Goal: Task Accomplishment & Management: Manage account settings

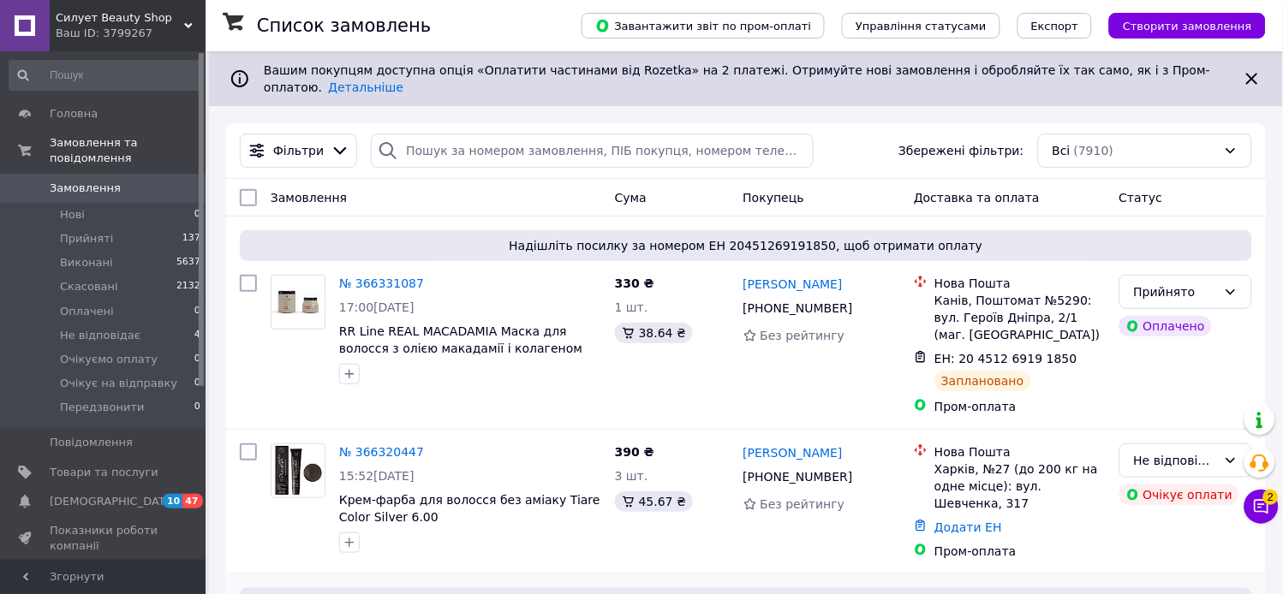
scroll to position [380, 0]
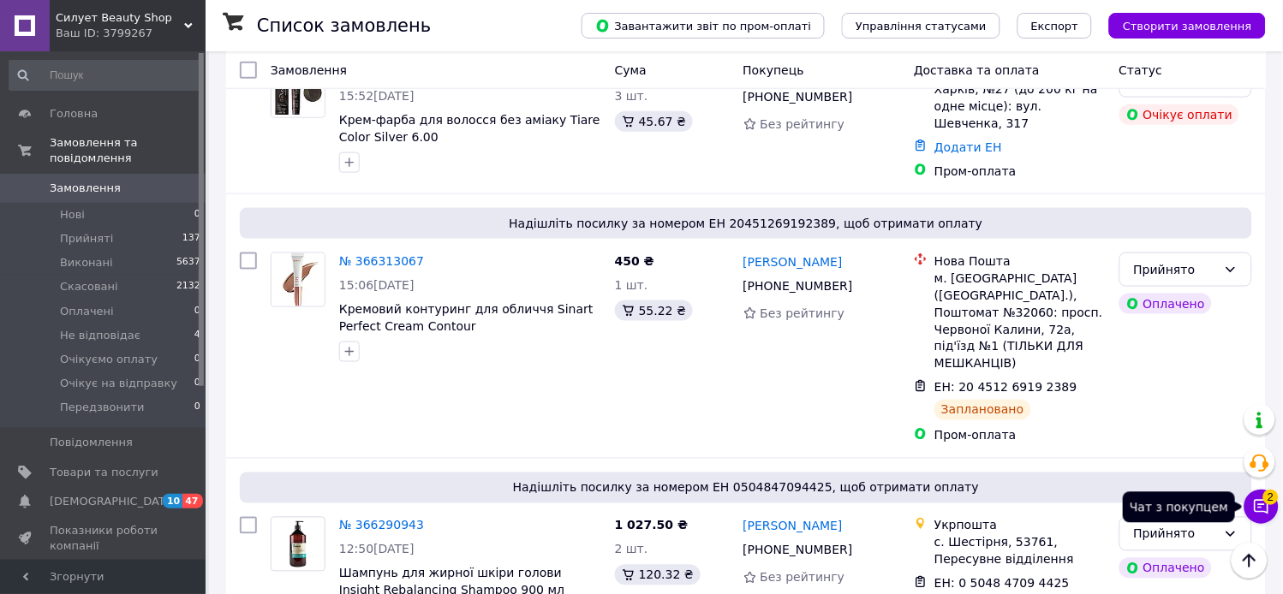
click at [1261, 515] on icon at bounding box center [1261, 506] width 17 height 17
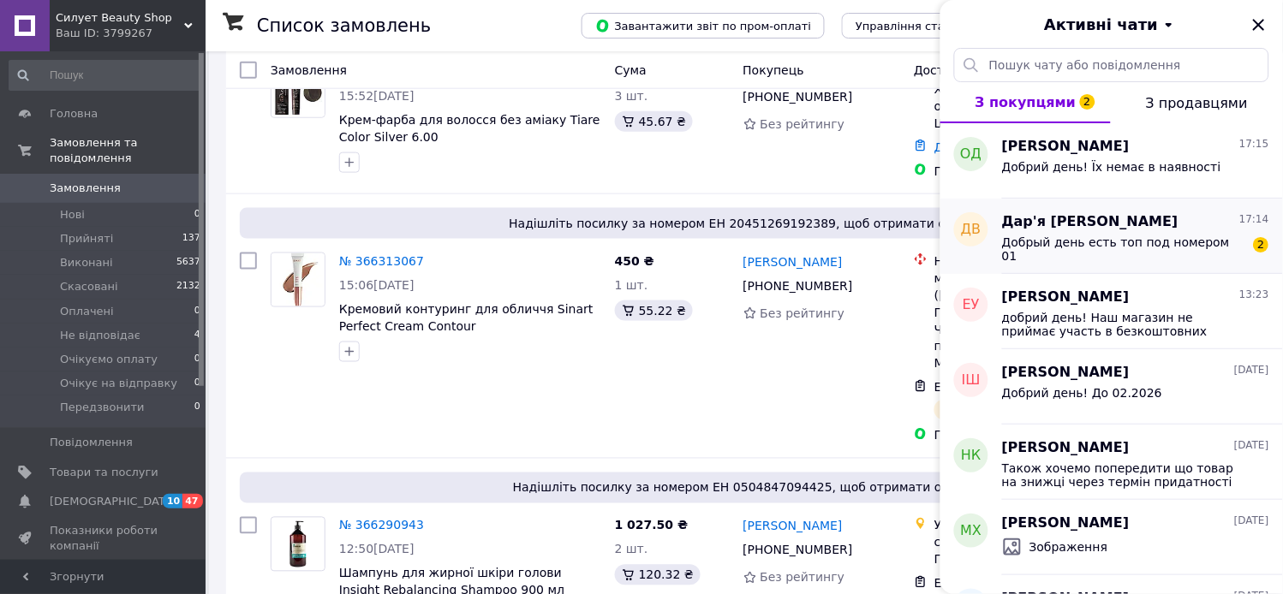
click at [1124, 236] on span "Добрый день есть топ под номером 01" at bounding box center [1123, 248] width 243 height 27
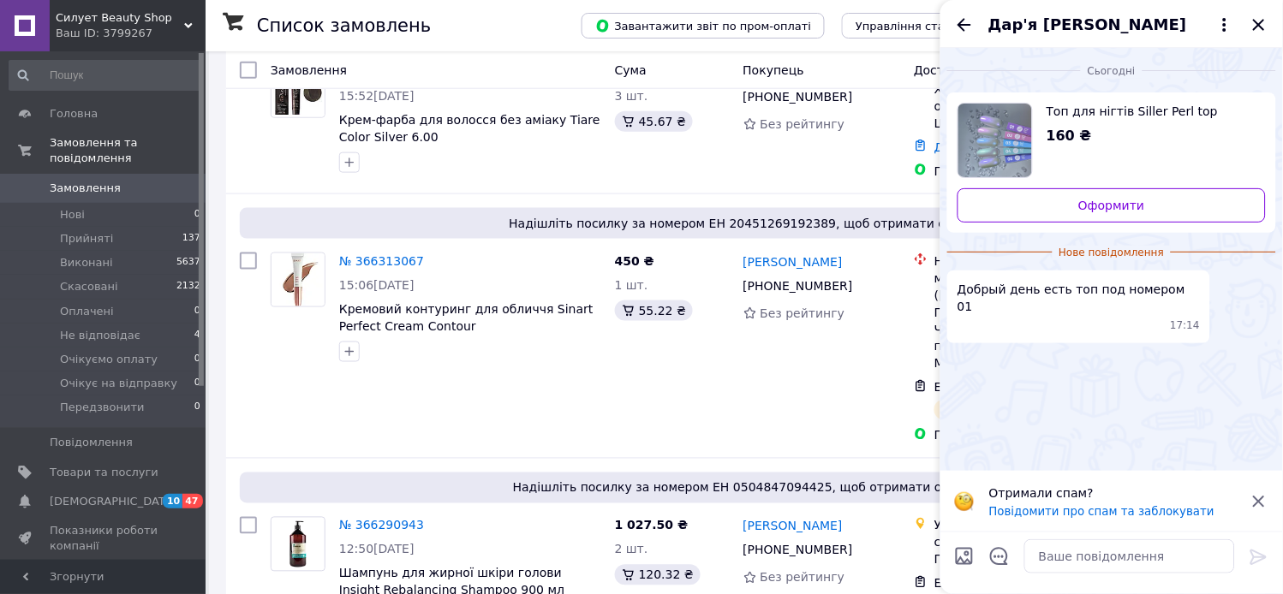
click at [1006, 138] on img "Переглянути товар" at bounding box center [995, 141] width 74 height 74
click at [1098, 559] on textarea at bounding box center [1129, 556] width 211 height 34
type textarea "L"
click at [1118, 554] on textarea "Доброго дня. Ні, на" at bounding box center [1112, 556] width 245 height 34
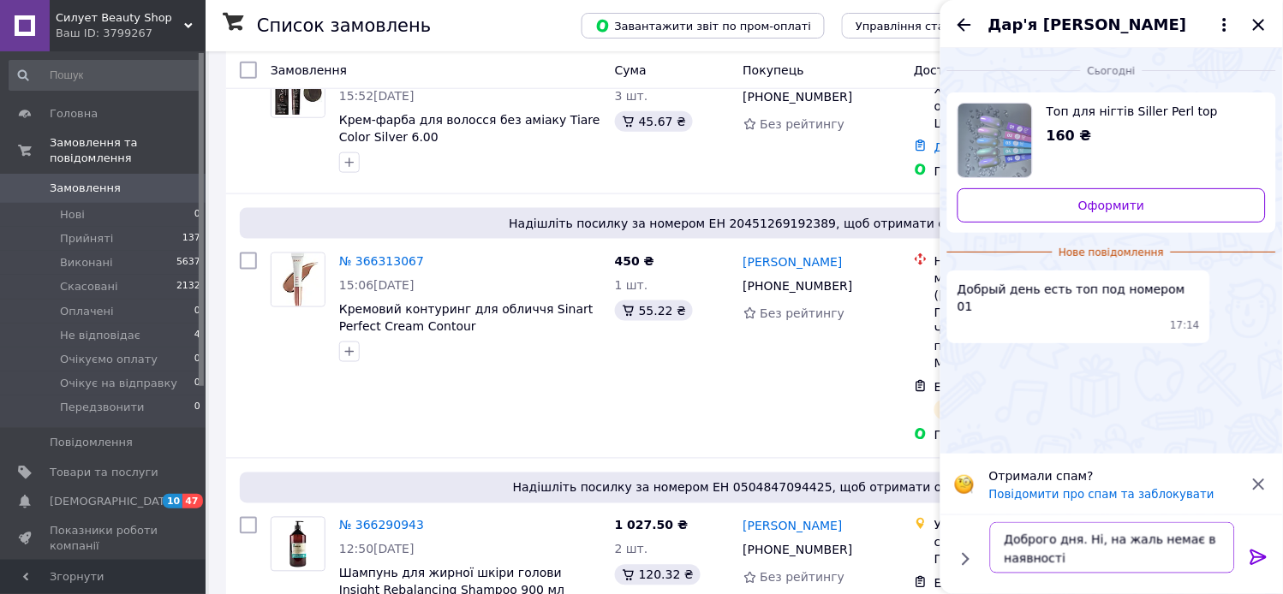
type textarea "Доброго дня. Ні, на жаль немає в наявності"
click at [1253, 553] on icon at bounding box center [1258, 557] width 21 height 21
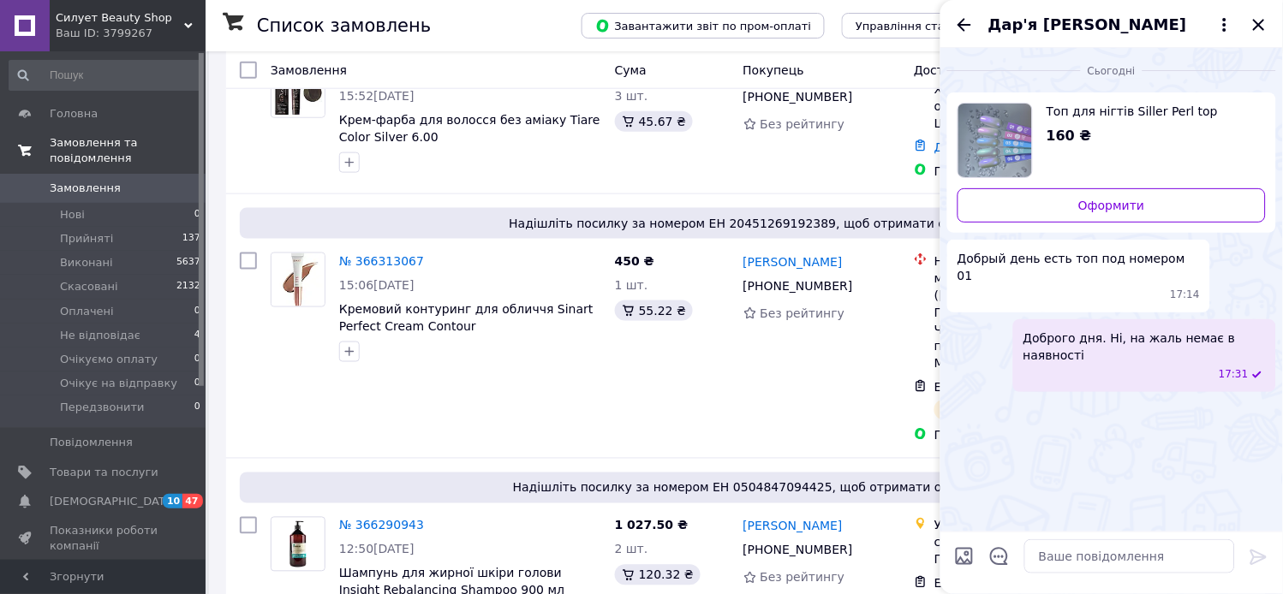
click at [97, 140] on span "Замовлення та повідомлення" at bounding box center [128, 150] width 156 height 31
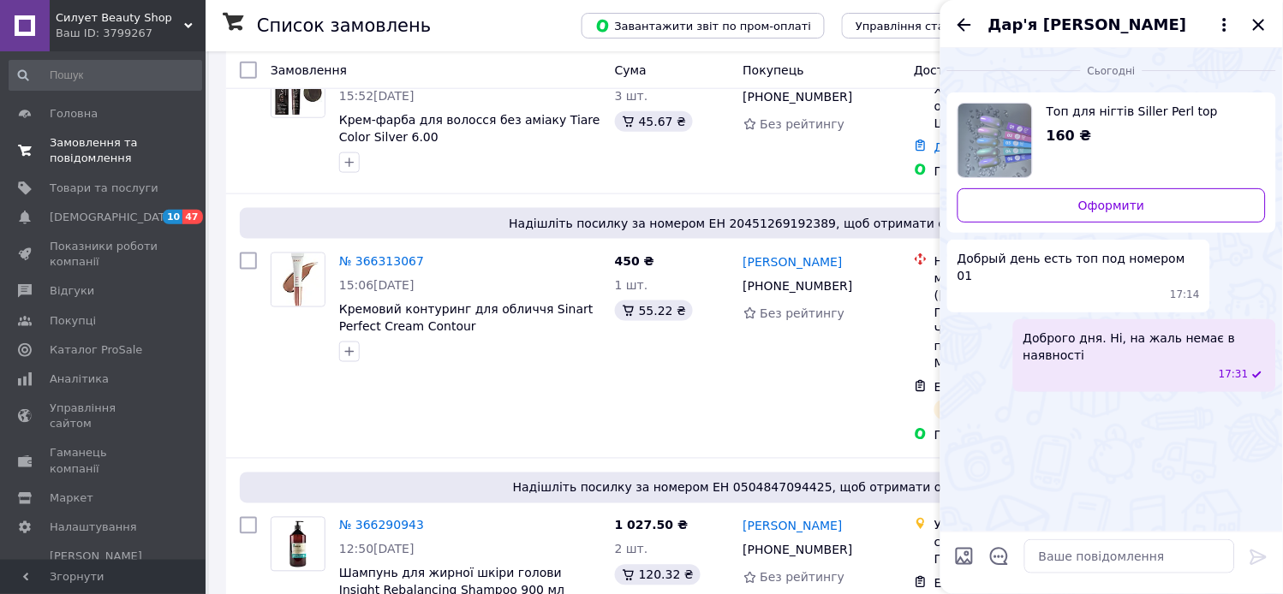
click at [100, 146] on span "Замовлення та повідомлення" at bounding box center [104, 150] width 109 height 31
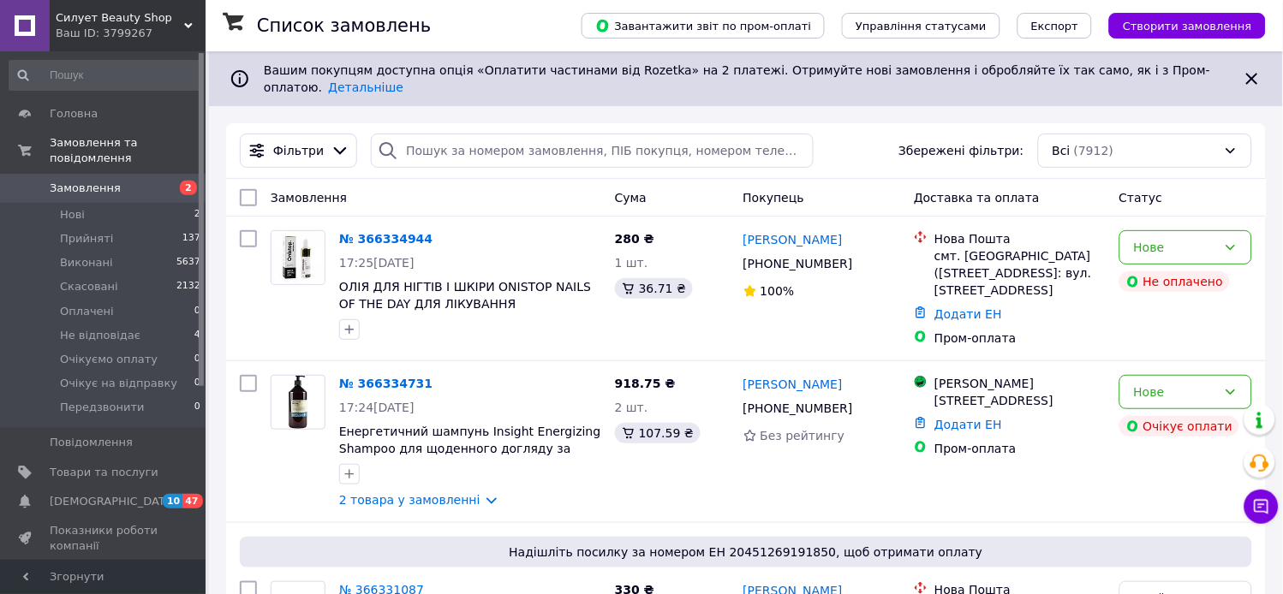
click at [358, 232] on link "№ 366334944" at bounding box center [385, 239] width 93 height 14
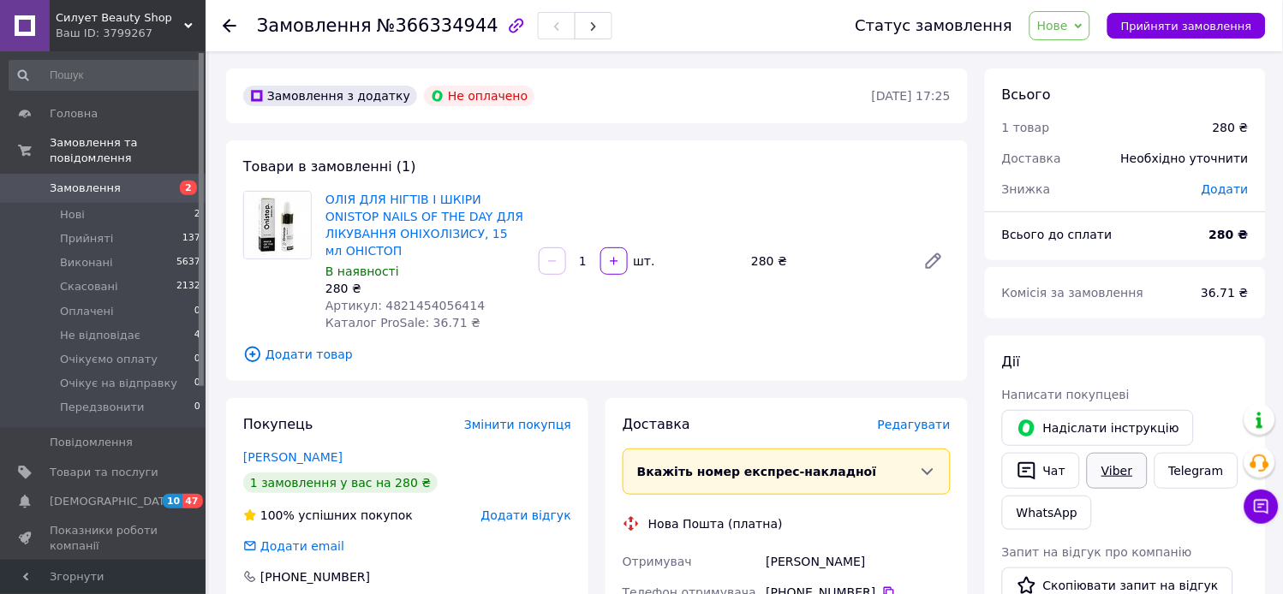
click at [1111, 473] on link "Viber" at bounding box center [1117, 471] width 60 height 36
click at [506, 27] on icon "button" at bounding box center [516, 25] width 21 height 21
click at [101, 174] on link "Замовлення 2" at bounding box center [105, 188] width 211 height 29
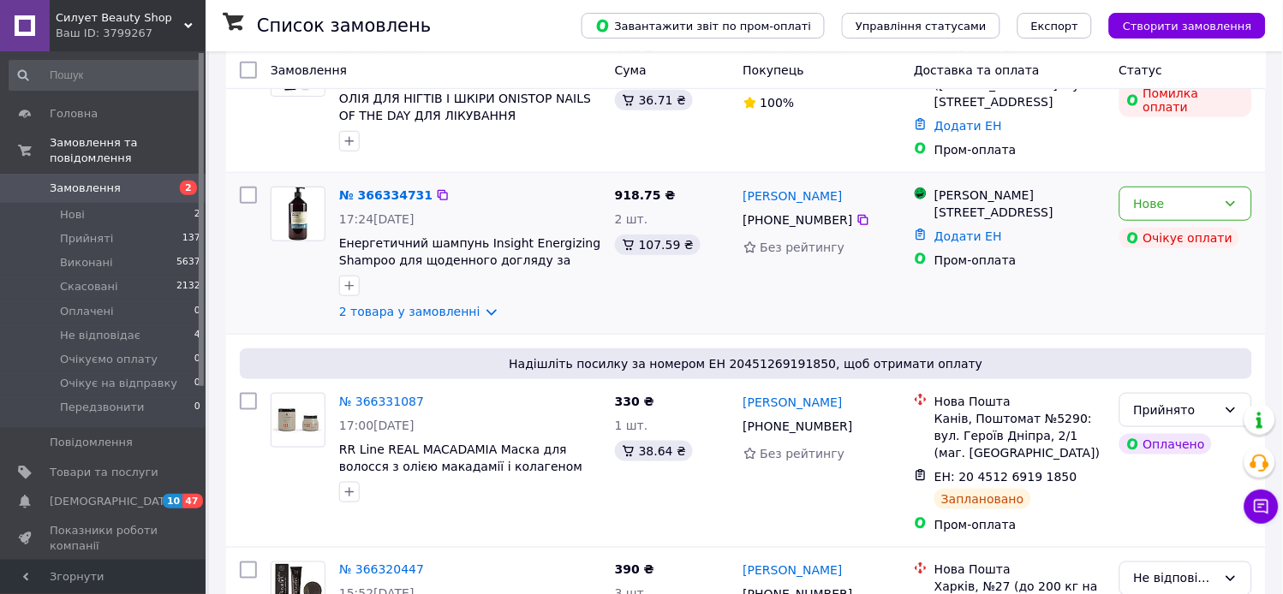
scroll to position [190, 0]
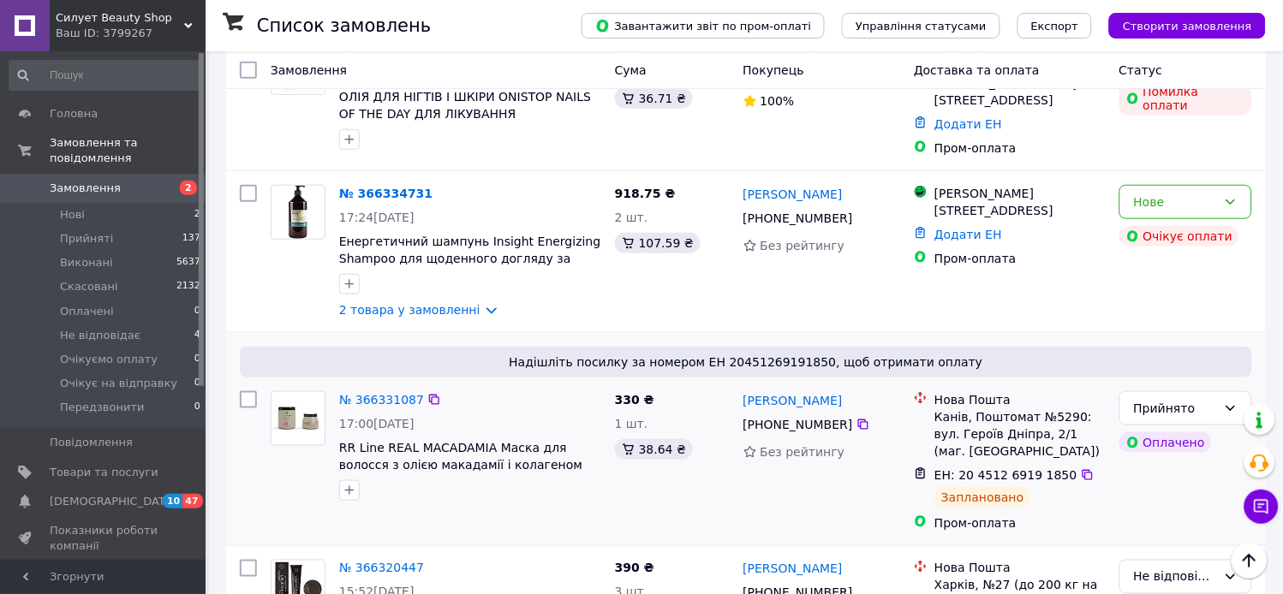
drag, startPoint x: 619, startPoint y: 336, endPoint x: 244, endPoint y: 319, distance: 375.4
click at [244, 333] on div "Надішліть посилку за номером ЕН 20451269191850, щоб отримати оплату № 366331087…" at bounding box center [745, 439] width 1039 height 212
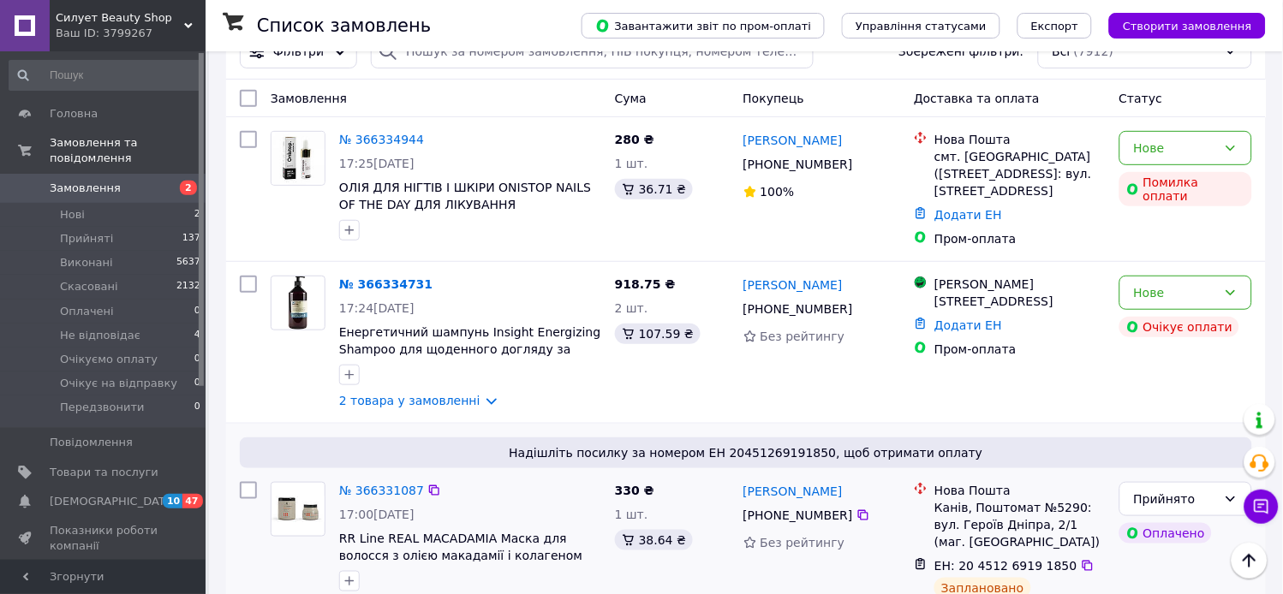
scroll to position [0, 0]
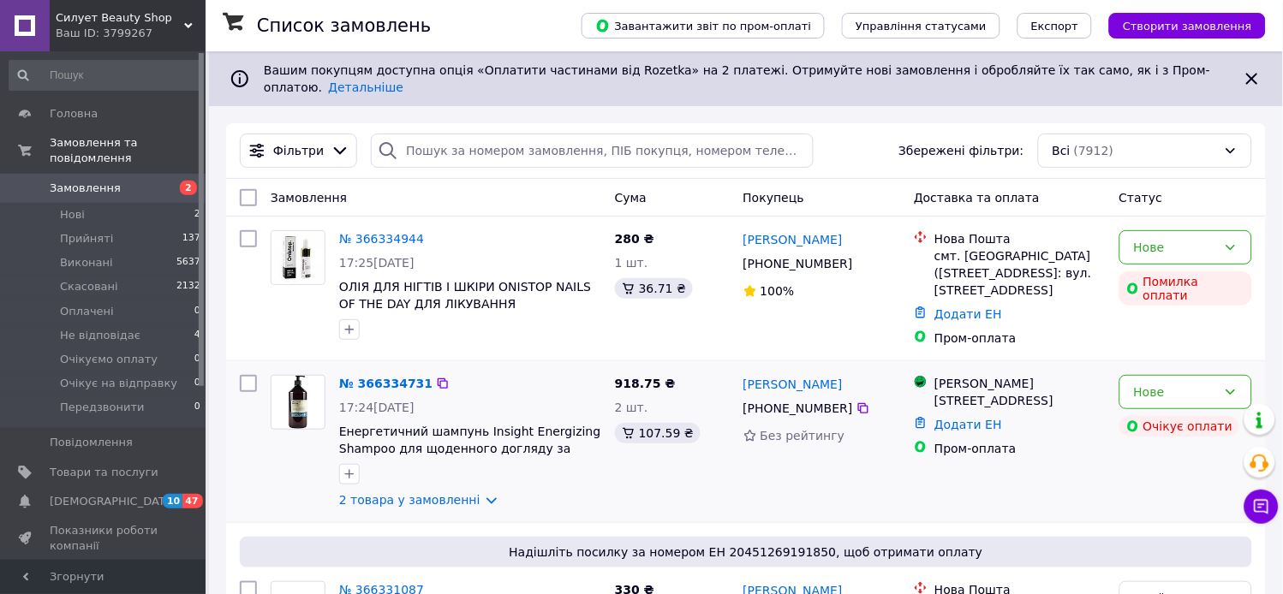
drag, startPoint x: 353, startPoint y: 448, endPoint x: 254, endPoint y: 481, distance: 104.0
click at [254, 481] on div at bounding box center [248, 441] width 31 height 147
click at [104, 135] on span "Замовлення та повідомлення" at bounding box center [128, 150] width 156 height 31
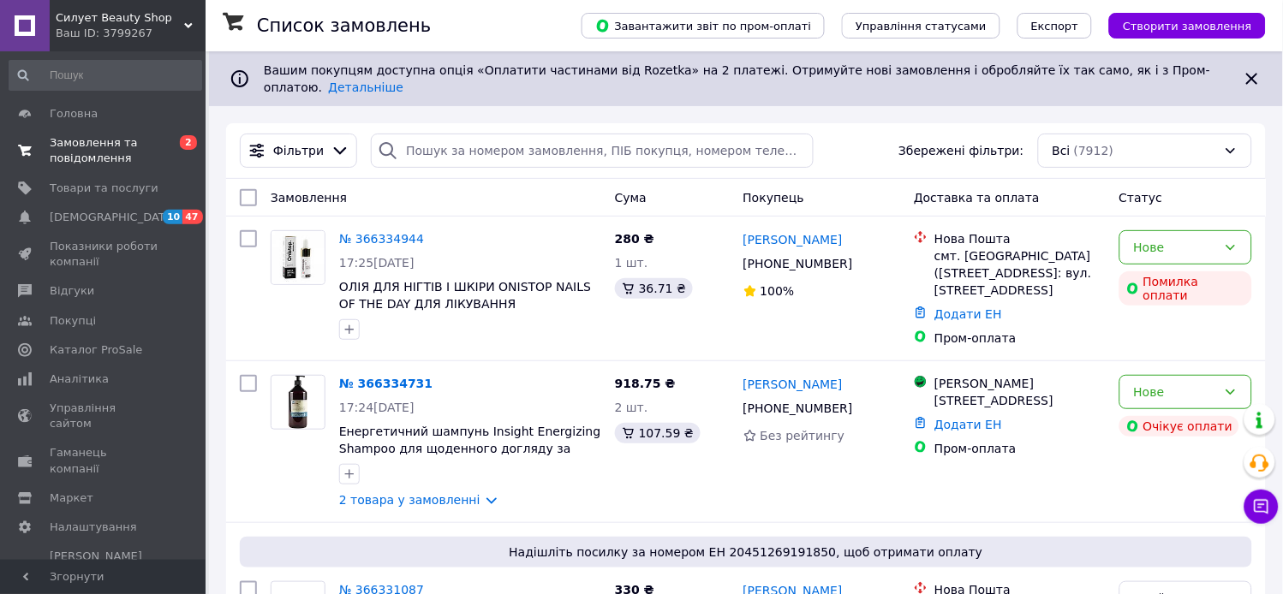
click at [107, 155] on span "Замовлення та повідомлення" at bounding box center [104, 150] width 109 height 31
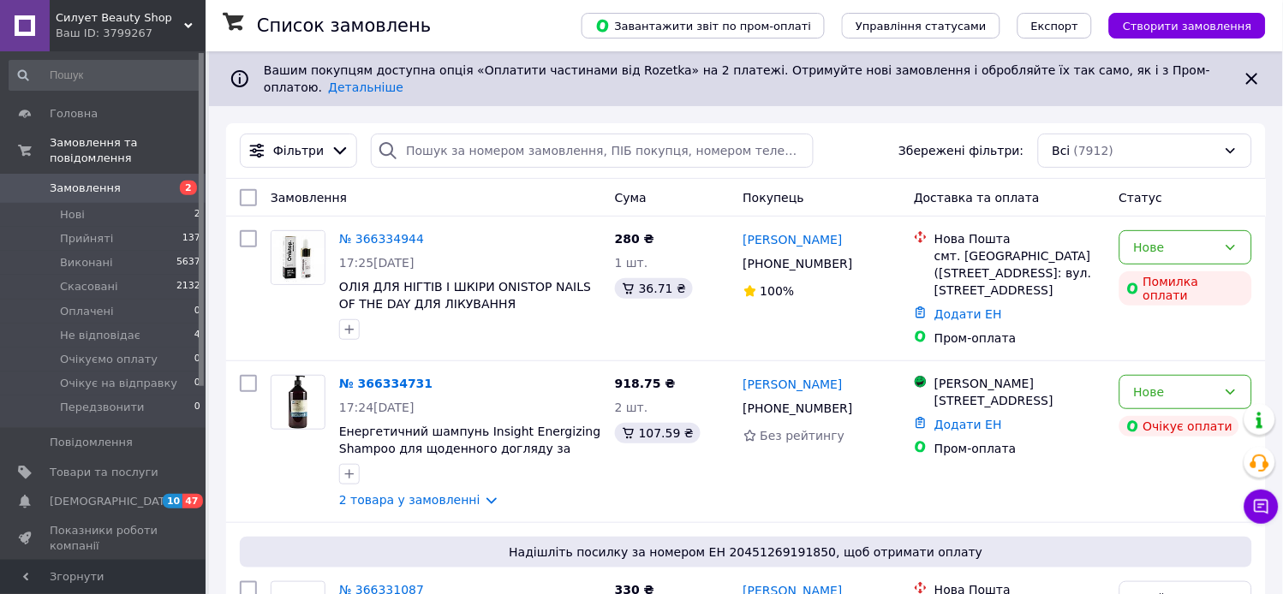
click at [80, 181] on span "Замовлення" at bounding box center [85, 188] width 71 height 15
click at [366, 232] on link "№ 366334944" at bounding box center [381, 239] width 85 height 14
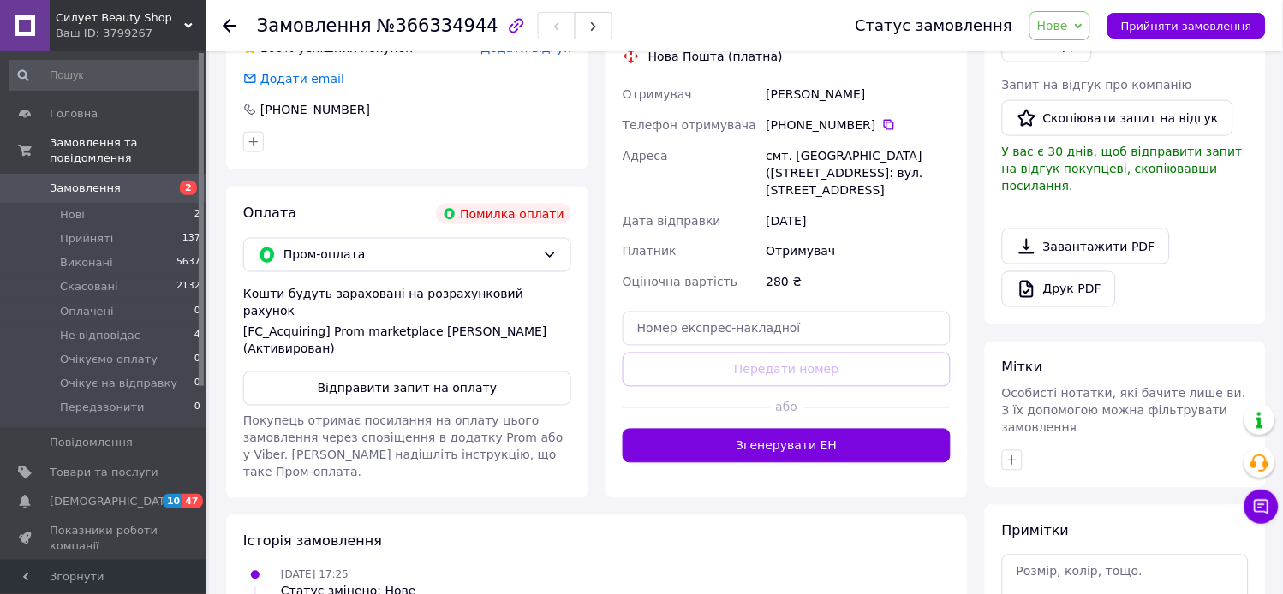
scroll to position [475, 0]
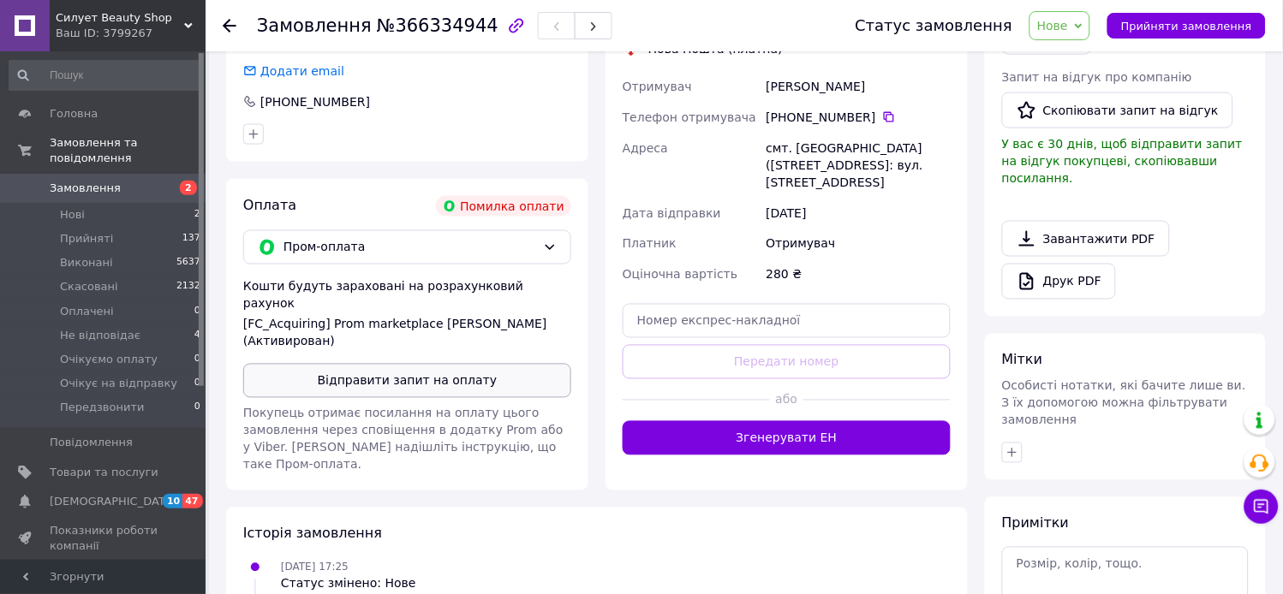
click at [408, 364] on button "Відправити запит на оплату" at bounding box center [407, 381] width 328 height 34
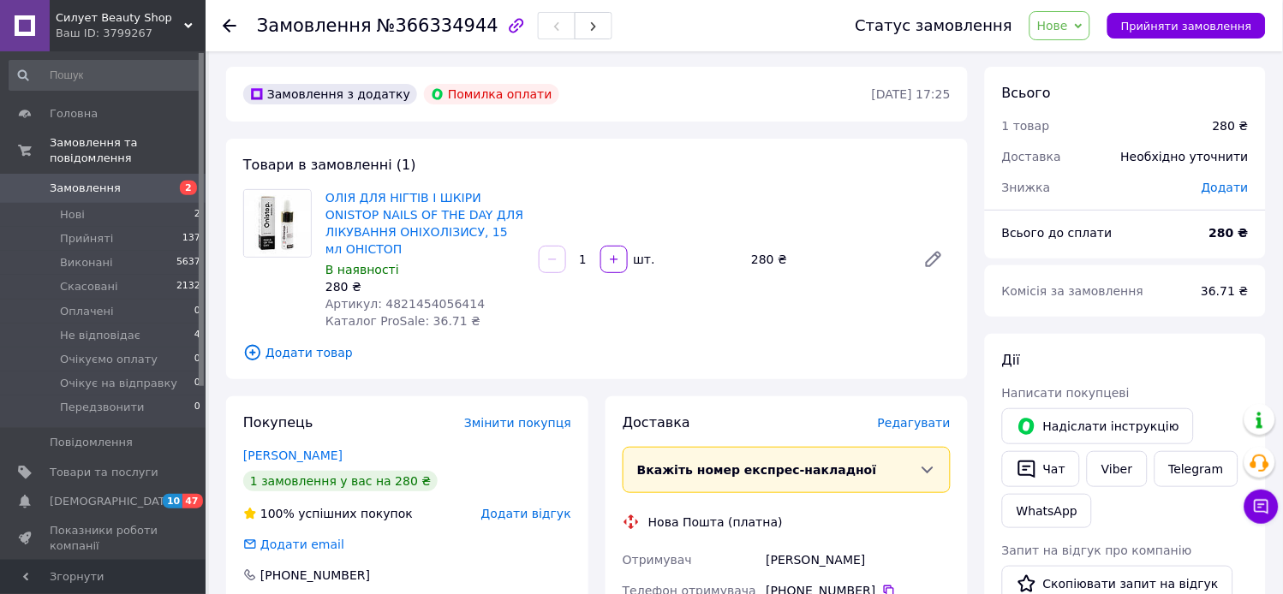
scroll to position [0, 0]
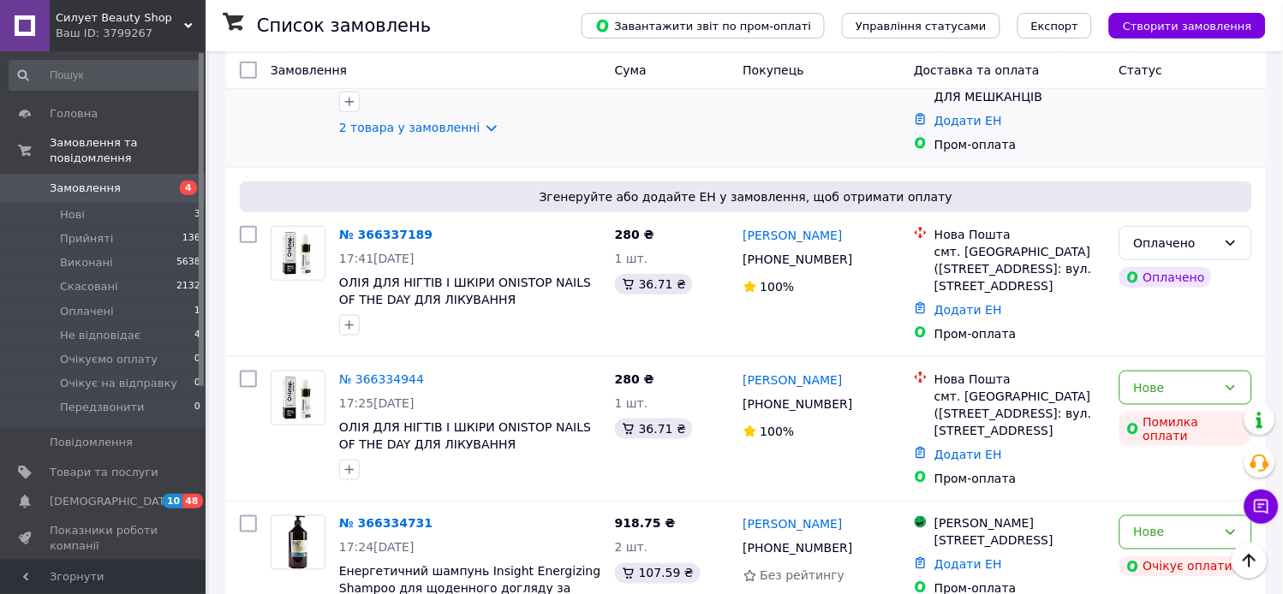
scroll to position [285, 0]
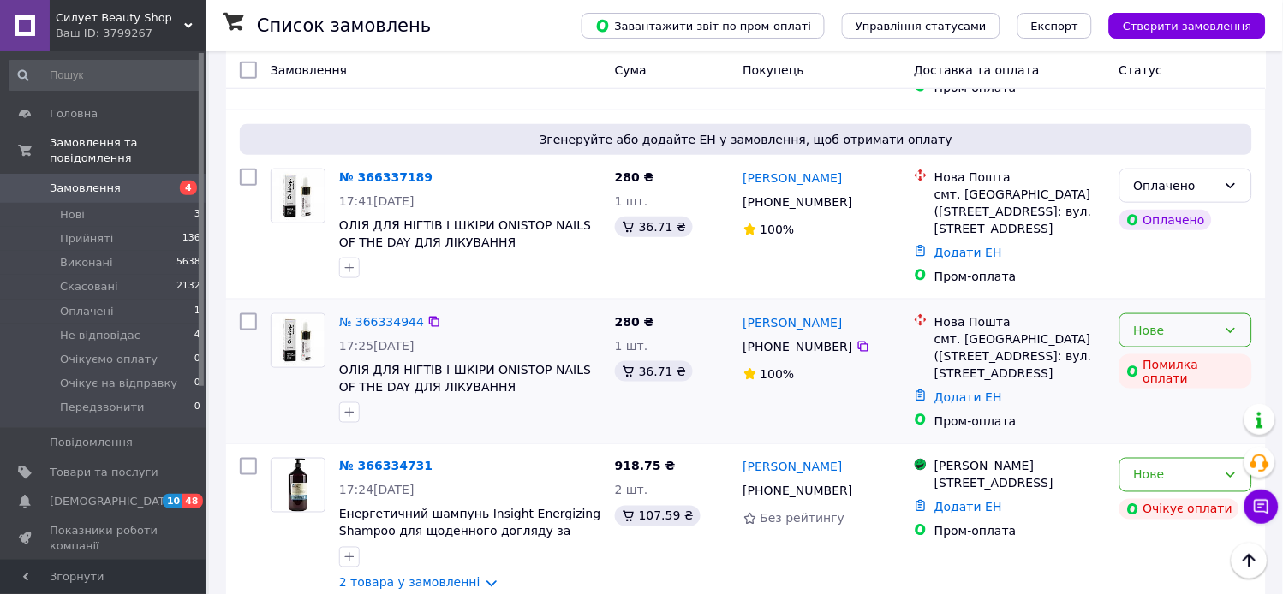
click at [1183, 321] on div "Нове" at bounding box center [1175, 330] width 83 height 19
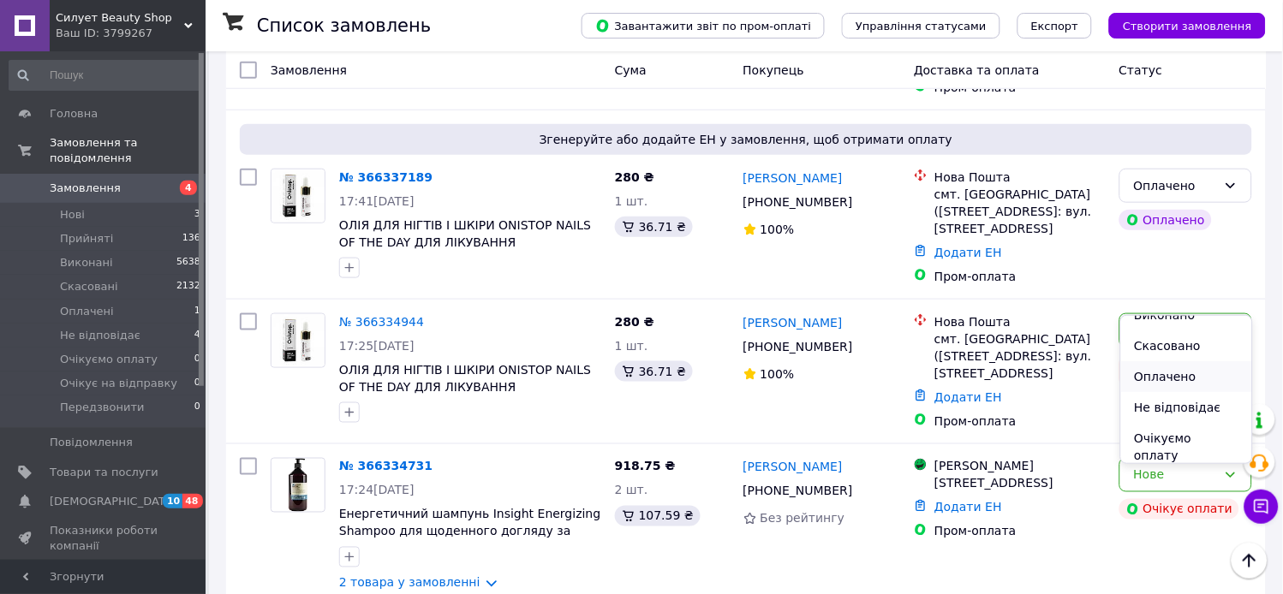
scroll to position [21, 0]
click at [1139, 371] on li "Скасовано" at bounding box center [1186, 372] width 131 height 31
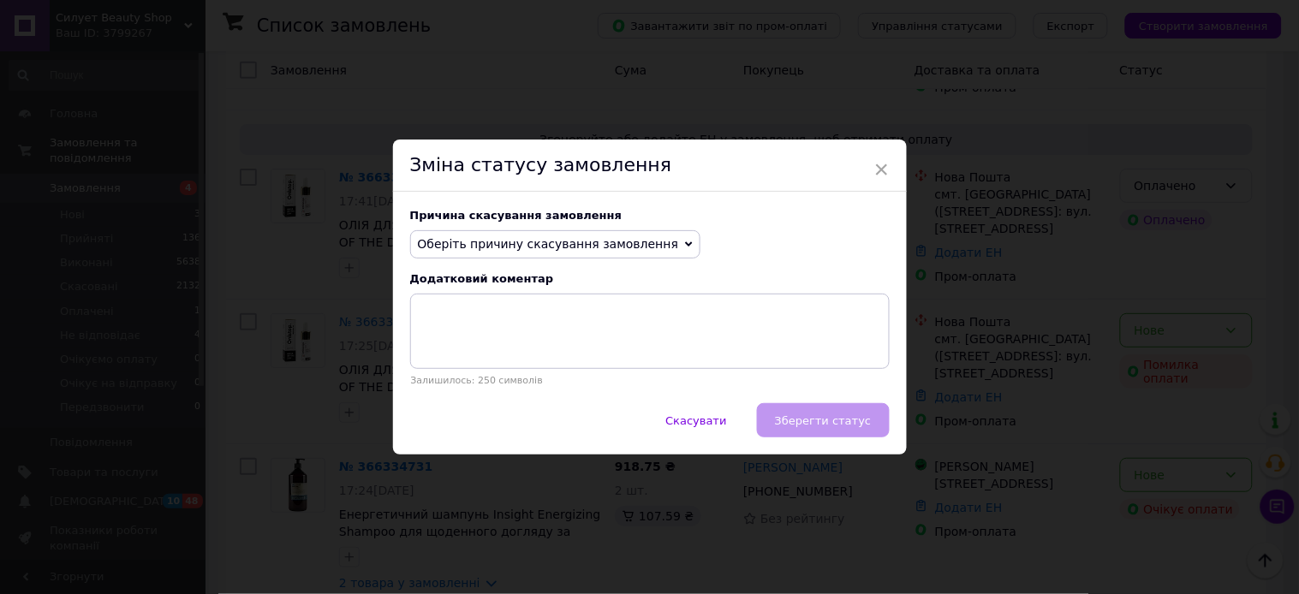
click at [609, 242] on span "Оберіть причину скасування замовлення" at bounding box center [548, 244] width 261 height 14
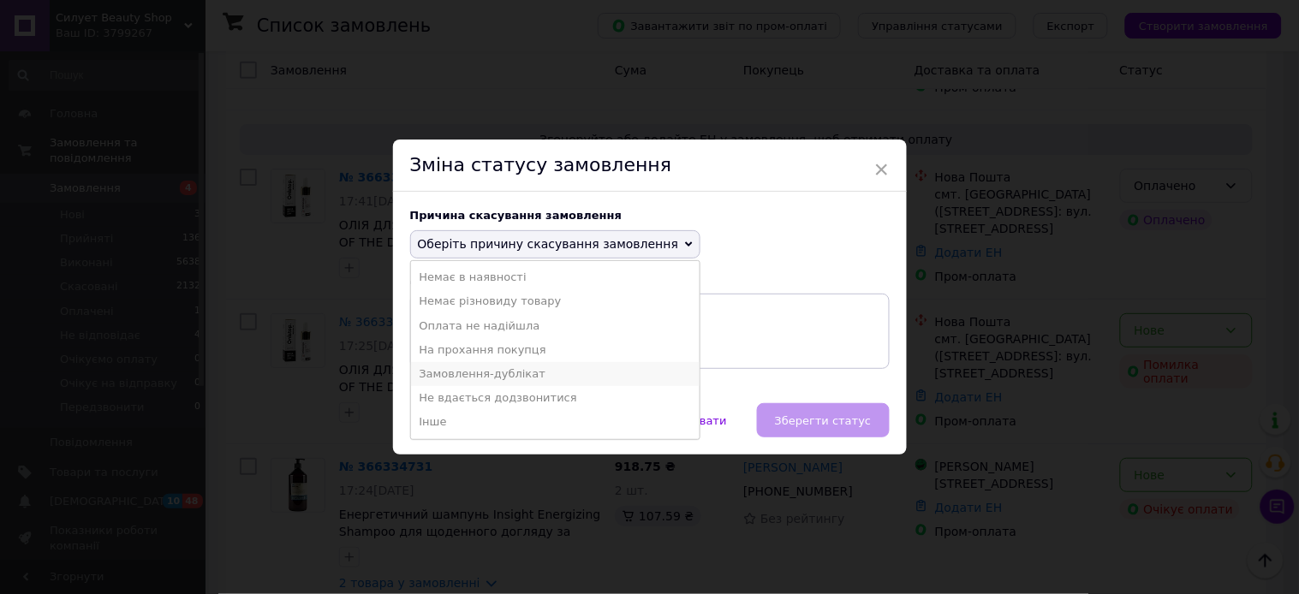
click at [476, 373] on li "Замовлення-дублікат" at bounding box center [555, 374] width 289 height 24
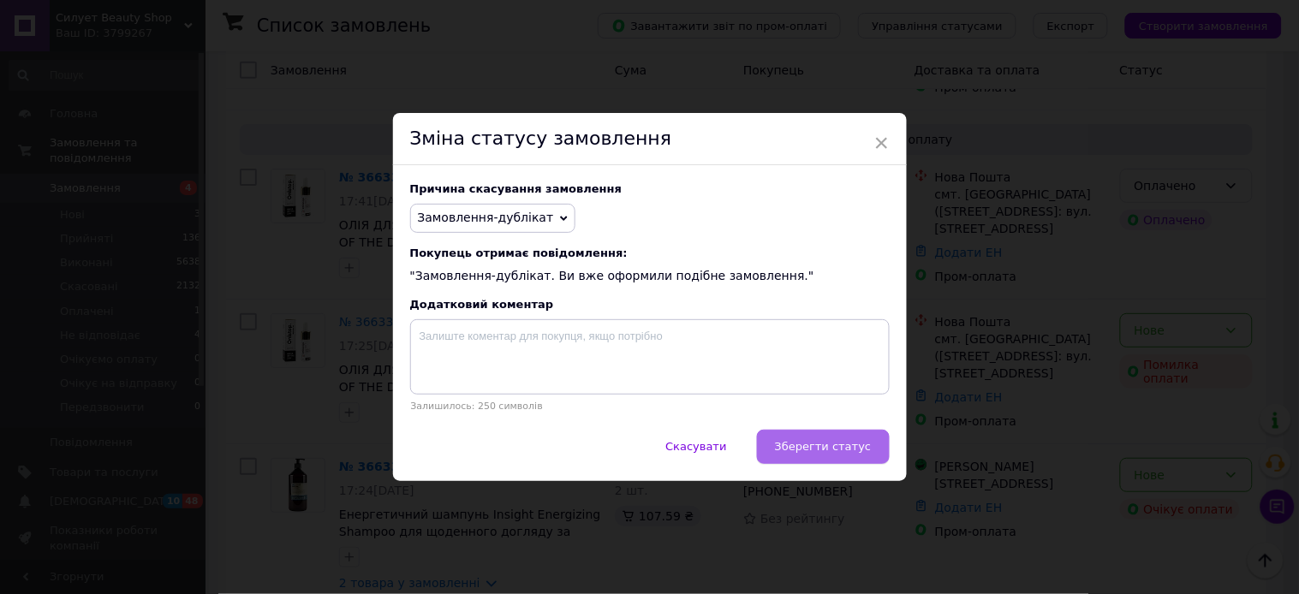
click at [825, 453] on span "Зберегти статус" at bounding box center [823, 446] width 97 height 13
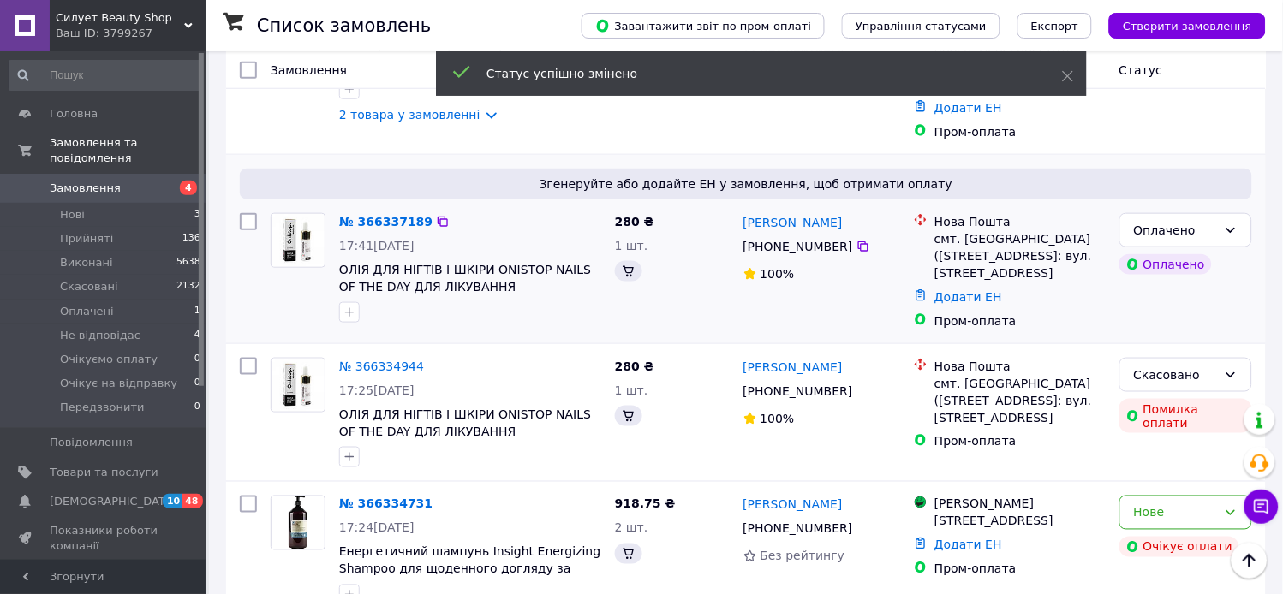
scroll to position [329, 0]
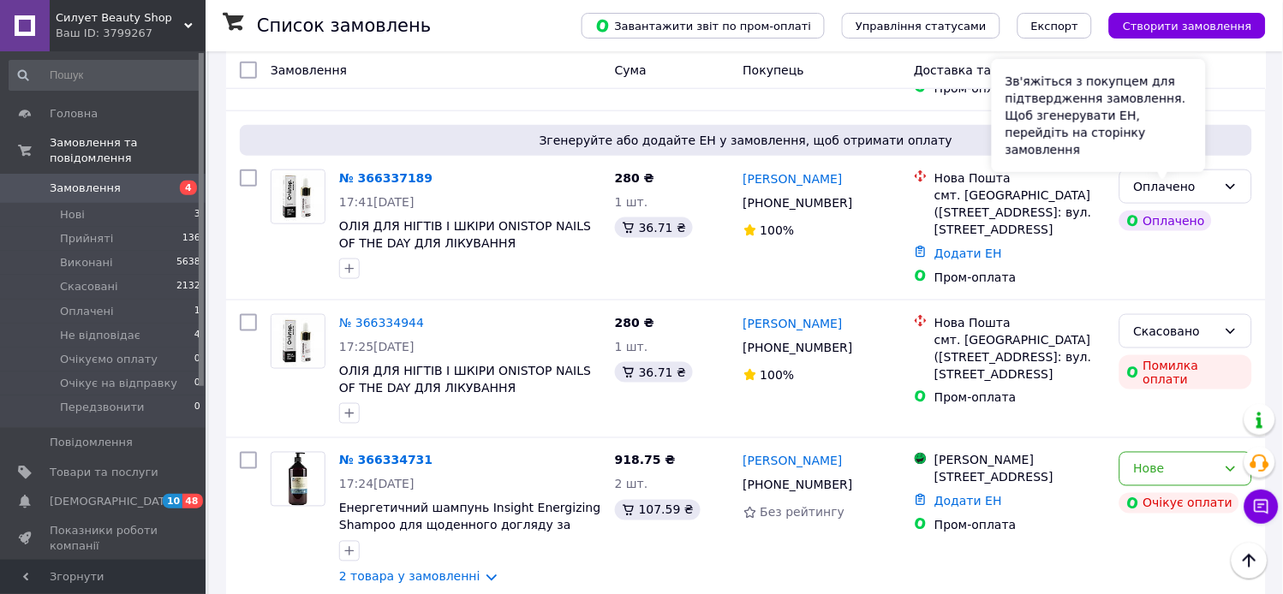
click at [1196, 161] on div "Зв'яжіться з покупцем для підтвердження замовлення. Щоб згенерувати ЕН, перейді…" at bounding box center [1098, 115] width 214 height 113
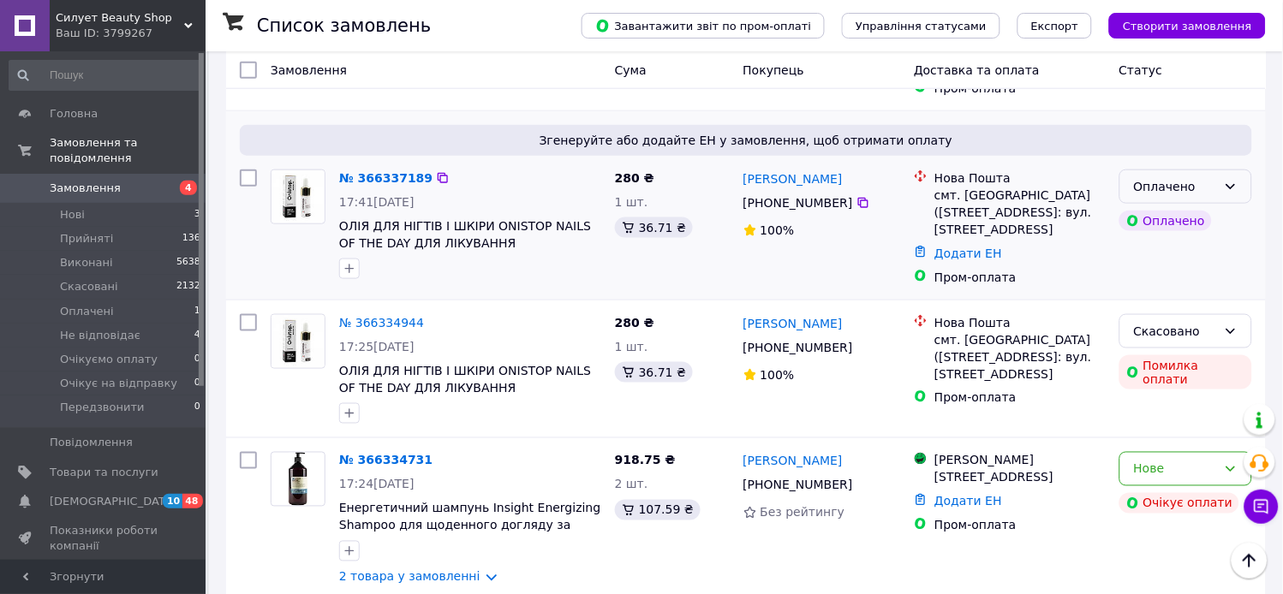
click at [1222, 170] on div "Оплачено" at bounding box center [1185, 187] width 133 height 34
click at [1169, 195] on li "Прийнято" at bounding box center [1186, 194] width 131 height 31
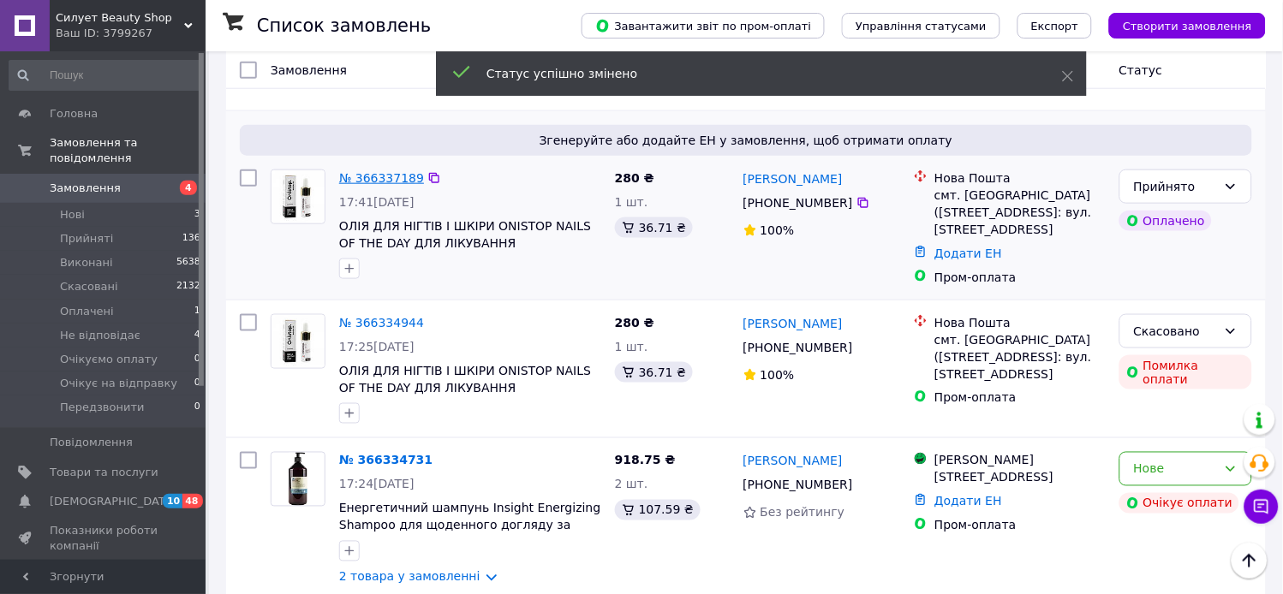
click at [396, 171] on link "№ 366337189" at bounding box center [381, 178] width 85 height 14
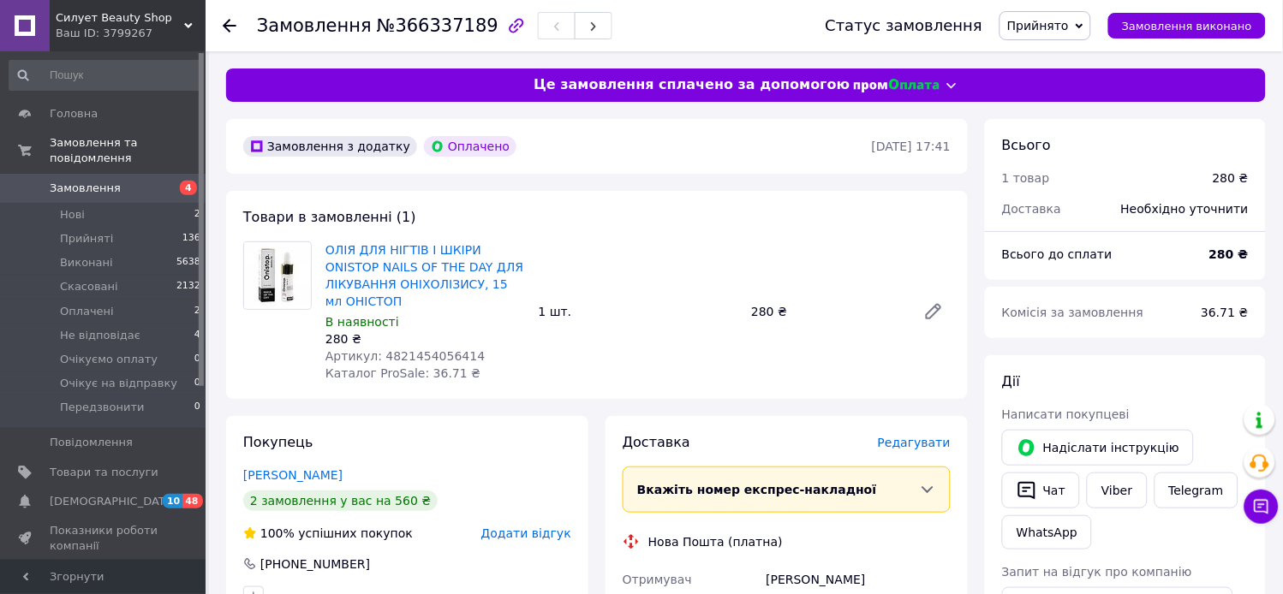
click at [909, 436] on span "Редагувати" at bounding box center [914, 443] width 73 height 14
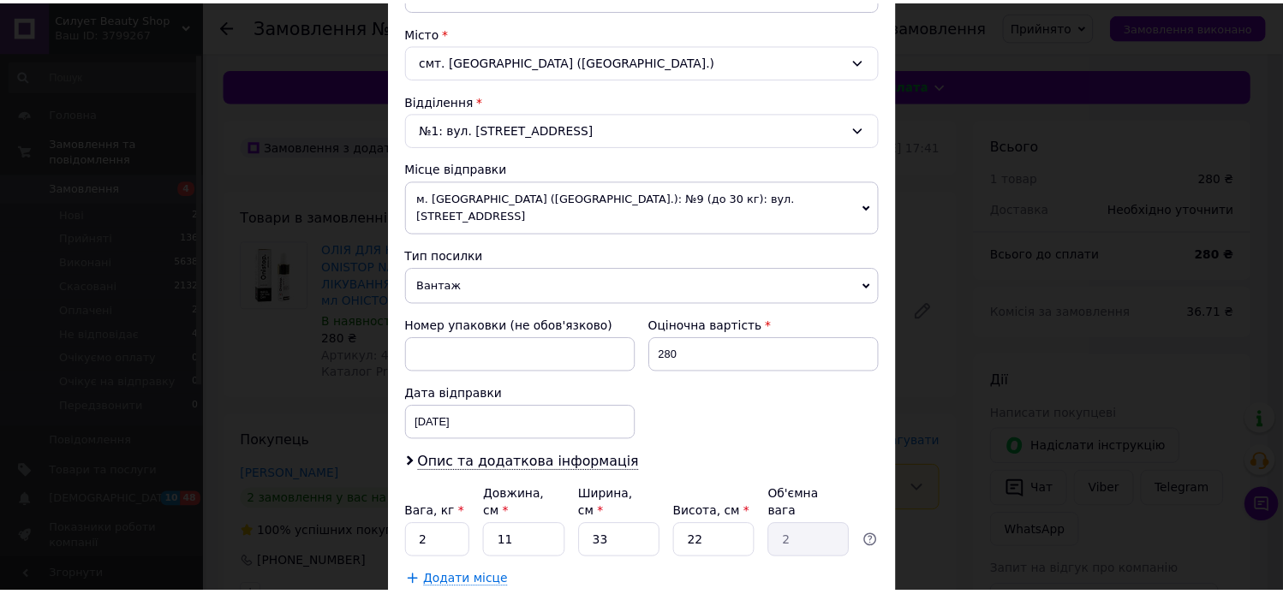
scroll to position [475, 0]
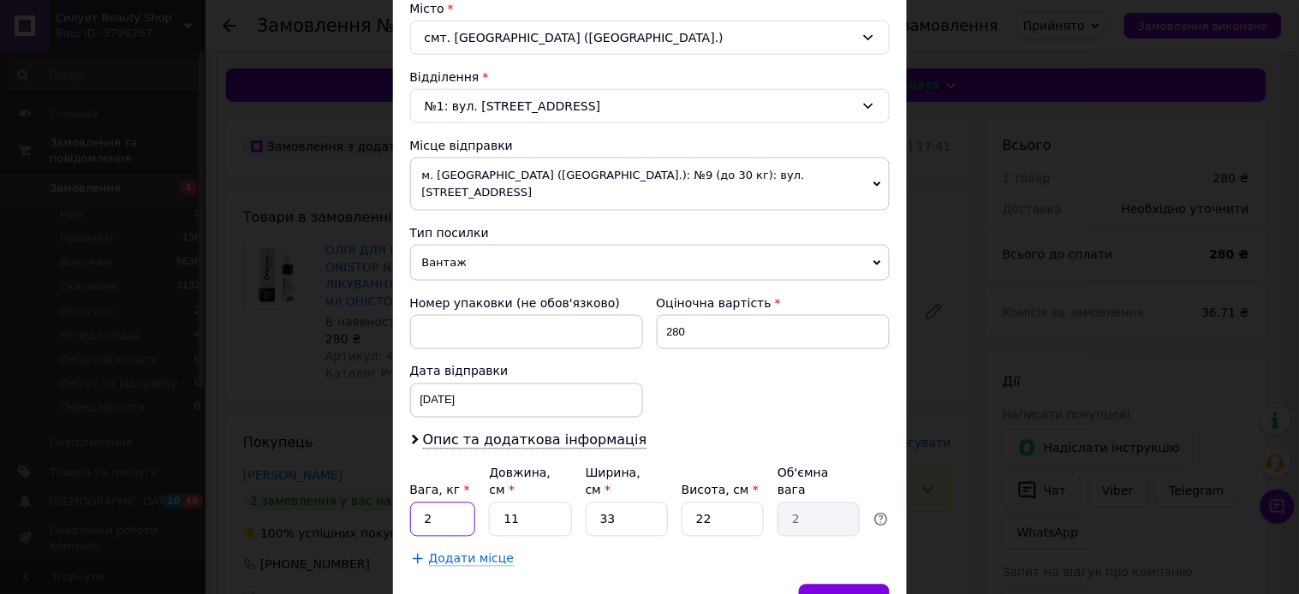
drag, startPoint x: 452, startPoint y: 485, endPoint x: 421, endPoint y: 485, distance: 30.8
click at [421, 503] on input "2" at bounding box center [443, 520] width 66 height 34
click at [448, 503] on input "Вага, кг *" at bounding box center [443, 520] width 66 height 34
type input "1"
type input "0.5"
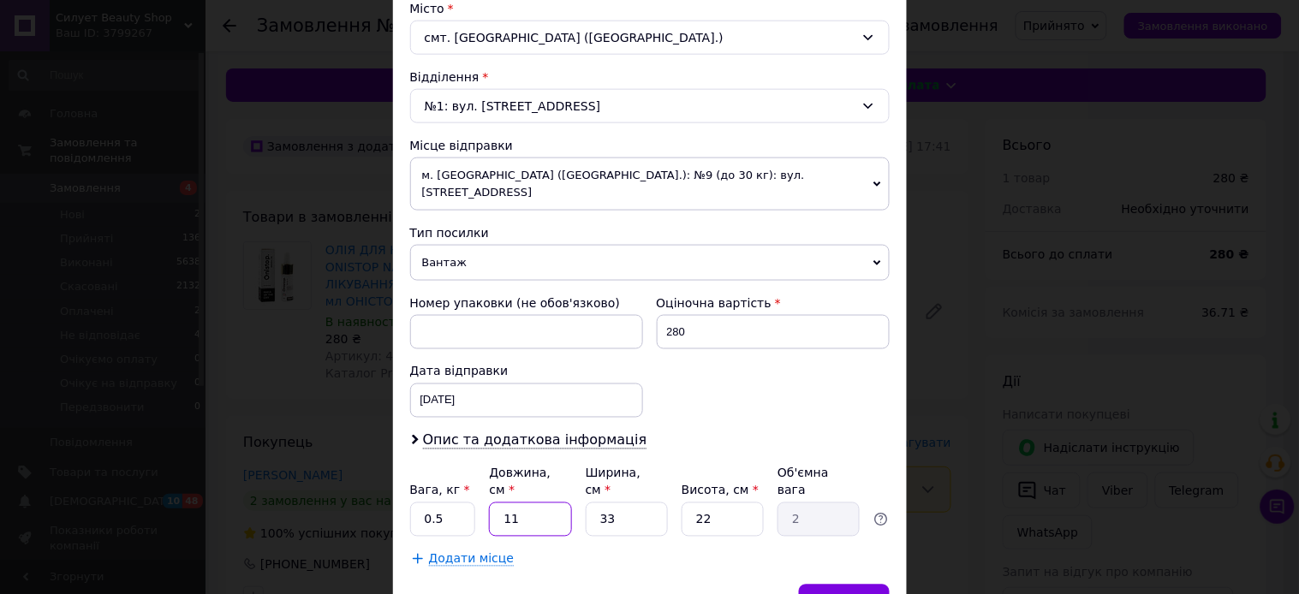
click at [548, 503] on input "11" at bounding box center [530, 520] width 82 height 34
drag, startPoint x: 537, startPoint y: 486, endPoint x: 505, endPoint y: 494, distance: 32.6
click at [505, 503] on input "11" at bounding box center [530, 520] width 82 height 34
type input "10"
type input "1.82"
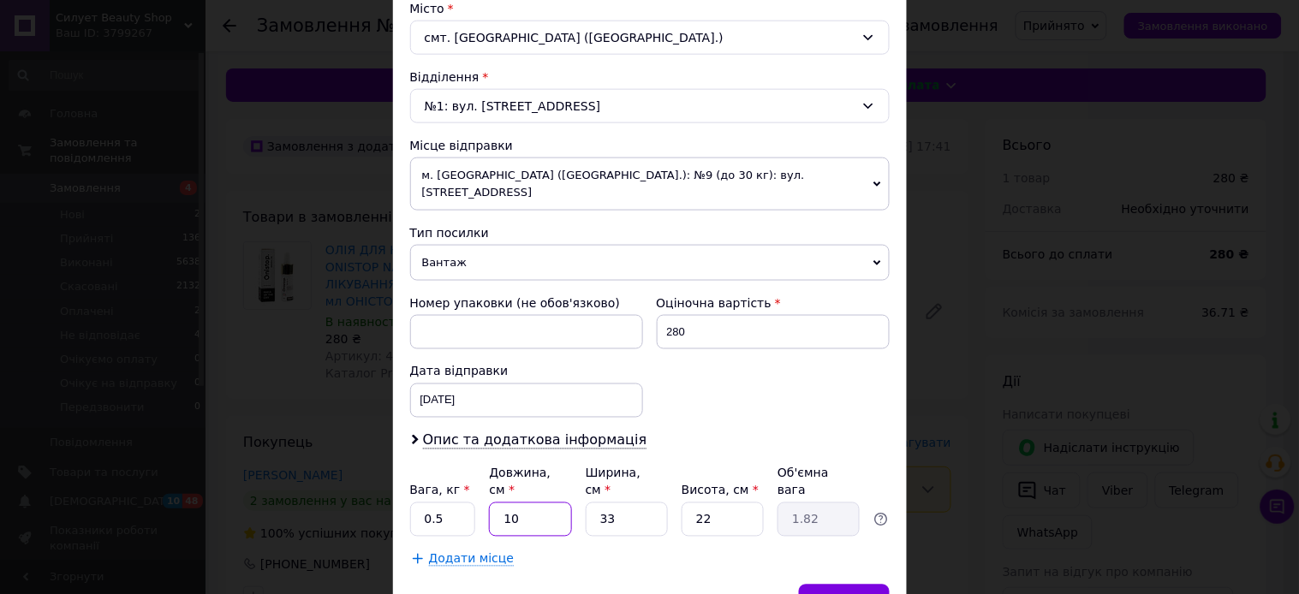
type input "10"
drag, startPoint x: 629, startPoint y: 489, endPoint x: 569, endPoint y: 485, distance: 60.9
click at [569, 485] on div "Вага, кг * 0.5 Довжина, см * 10 Ширина, см * 33 Висота, см * 22 Об'ємна вага 1.…" at bounding box center [649, 501] width 479 height 72
type input "8"
type input "0.44"
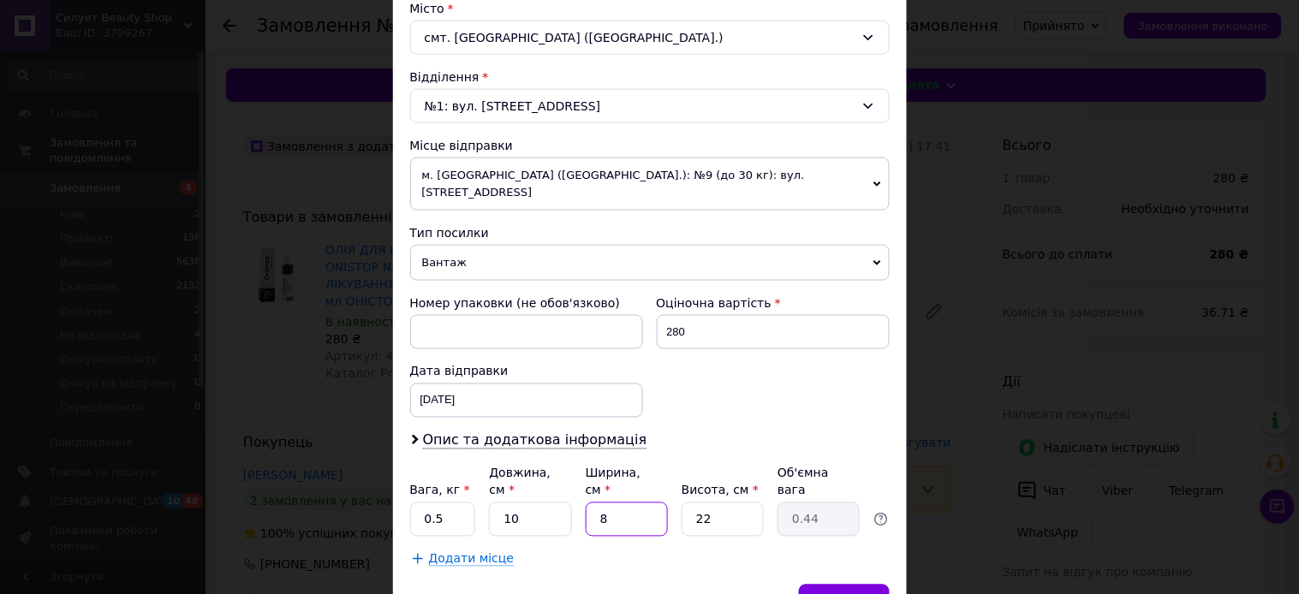
type input "8"
click at [719, 503] on input "22" at bounding box center [723, 520] width 82 height 34
type input "2"
type input "0.1"
type input "7"
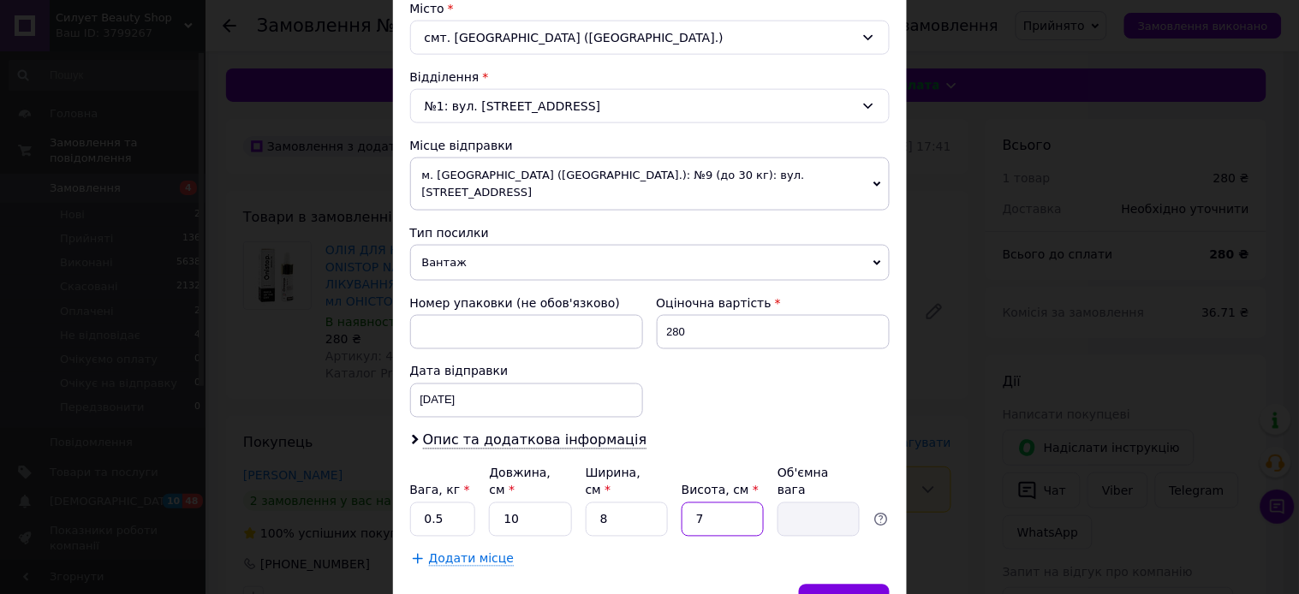
type input "0.14"
type input "7"
click at [854, 593] on span "Зберегти" at bounding box center [844, 601] width 54 height 13
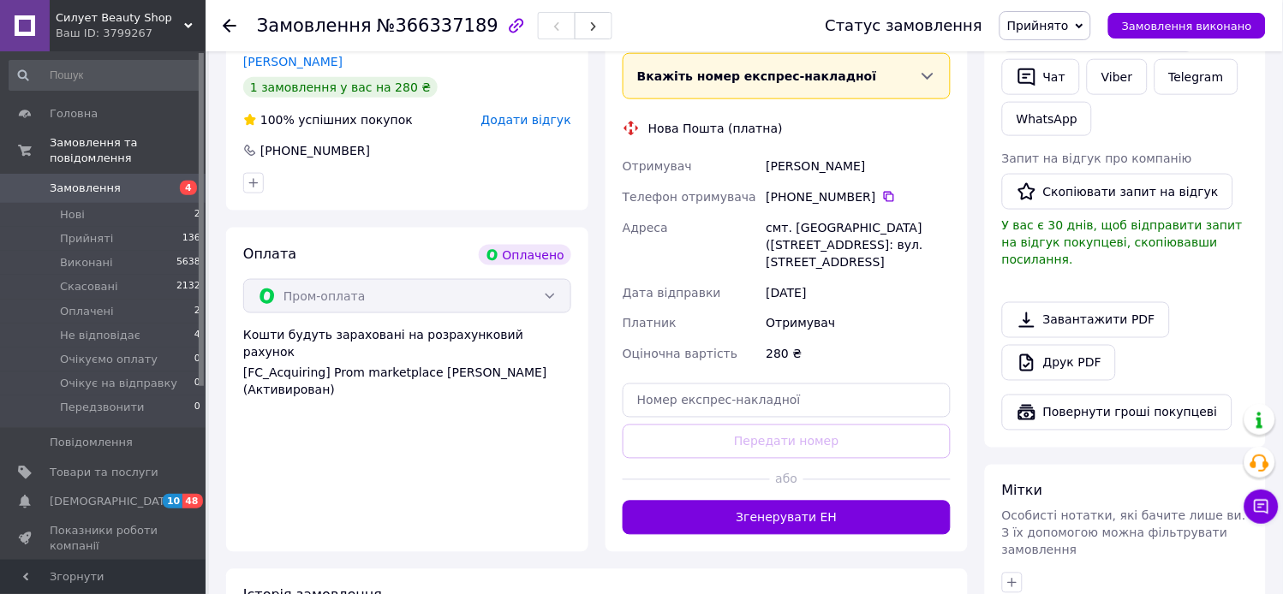
scroll to position [380, 0]
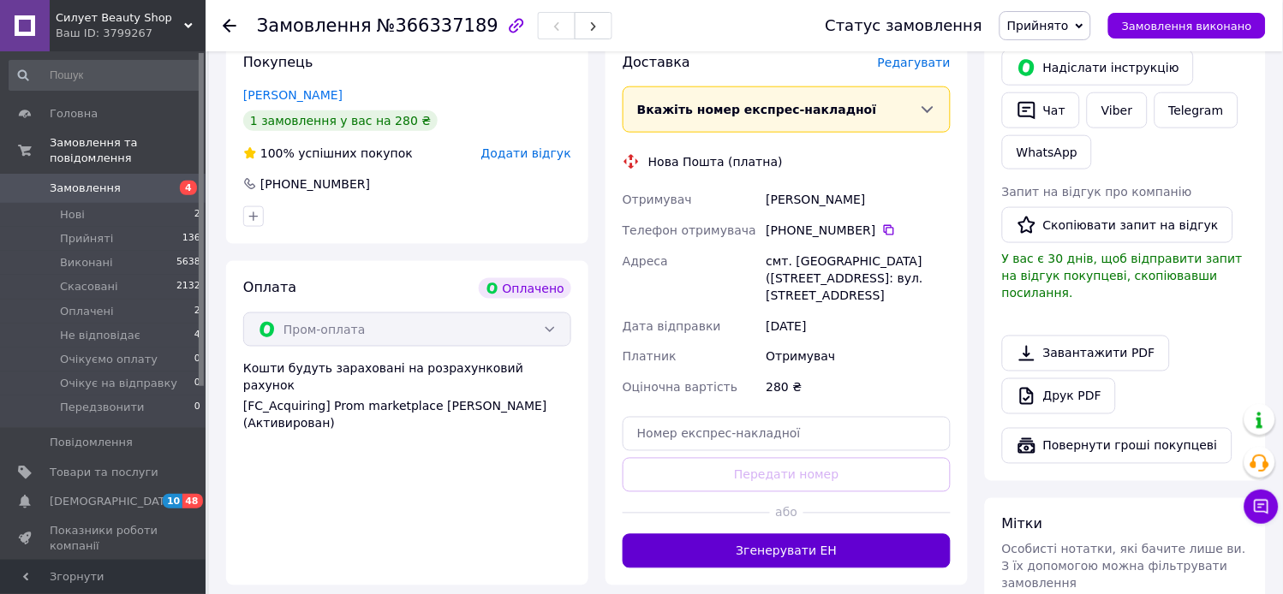
click at [813, 534] on button "Згенерувати ЕН" at bounding box center [786, 551] width 328 height 34
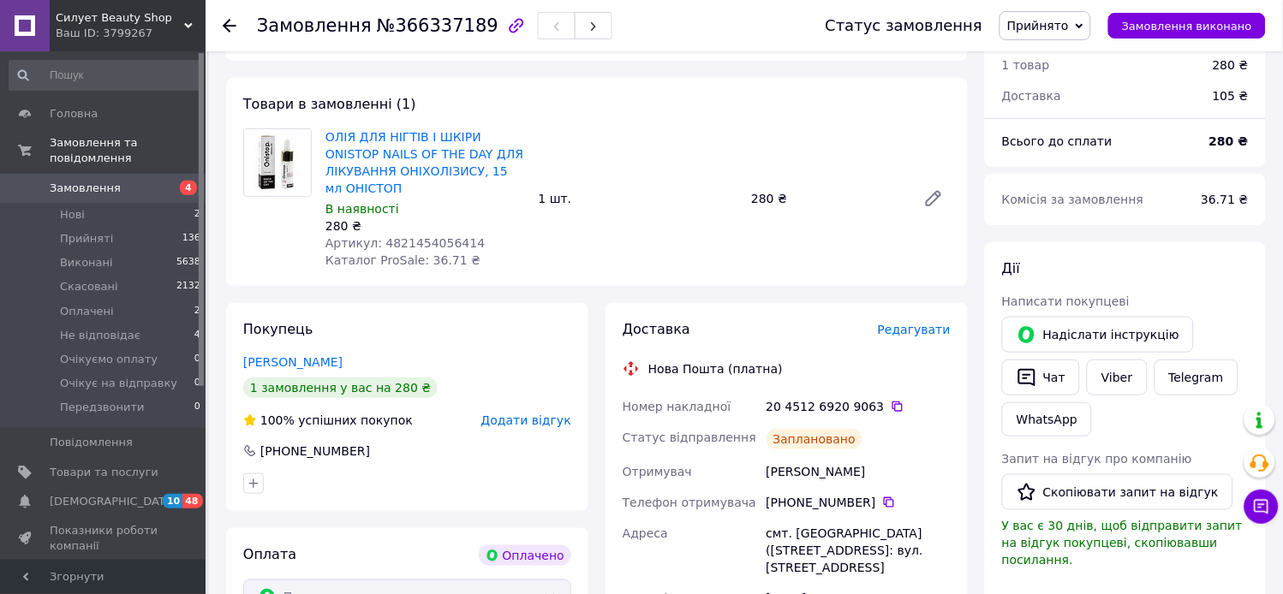
scroll to position [0, 0]
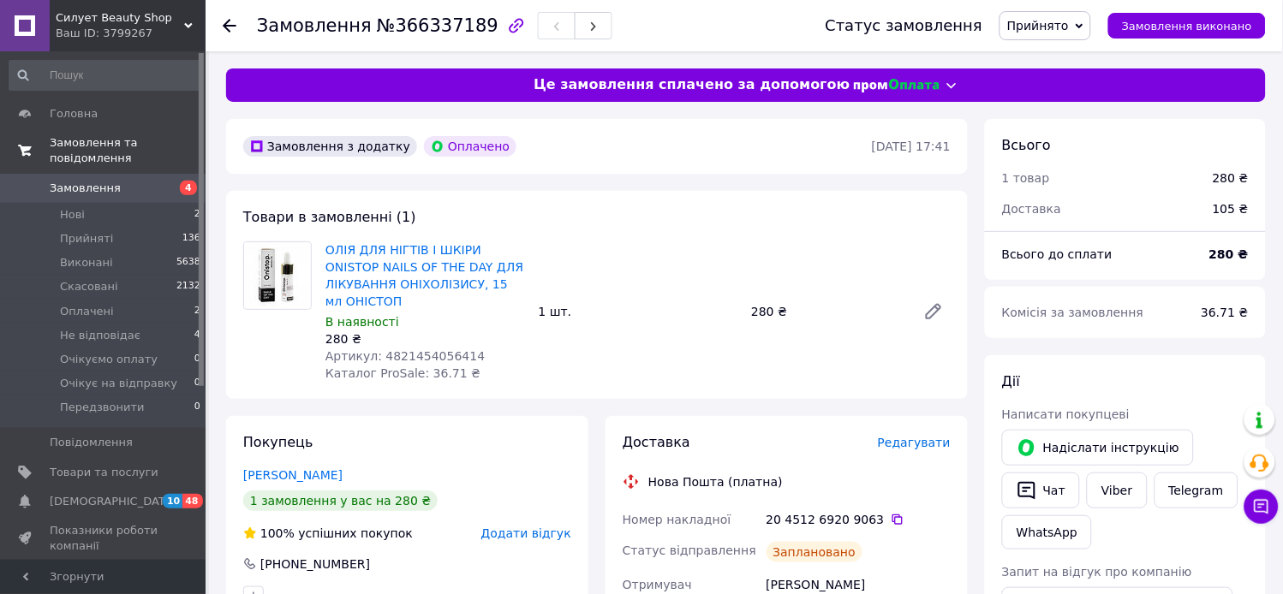
click at [109, 142] on span "Замовлення та повідомлення" at bounding box center [128, 150] width 156 height 31
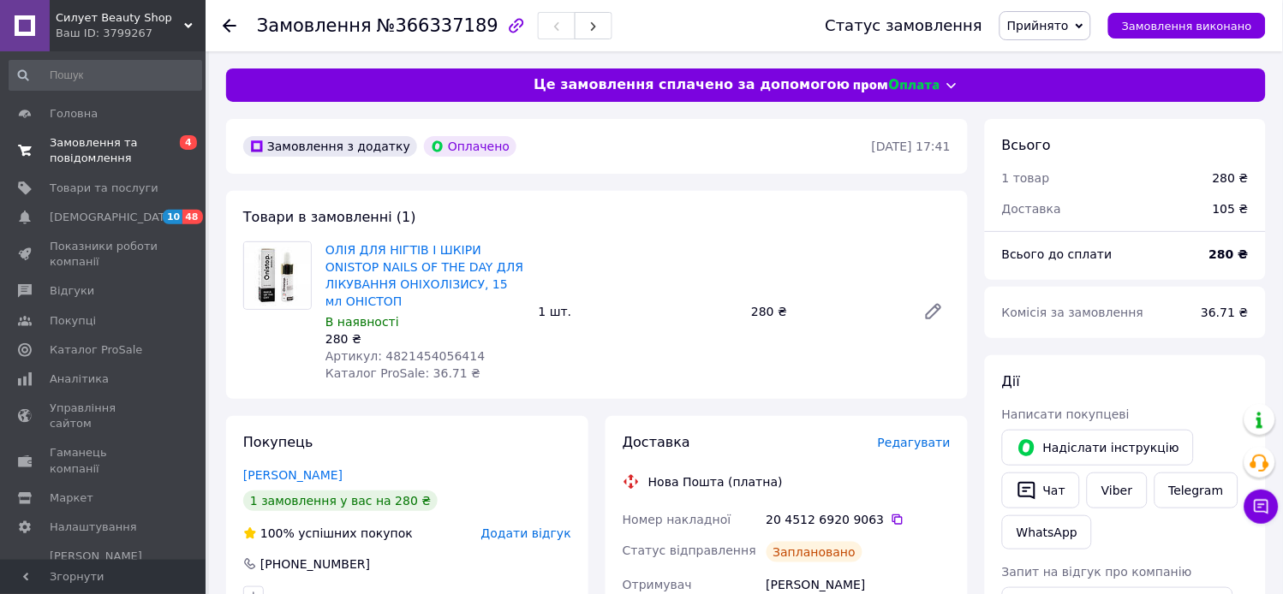
click at [79, 166] on span "Замовлення та повідомлення" at bounding box center [104, 150] width 109 height 31
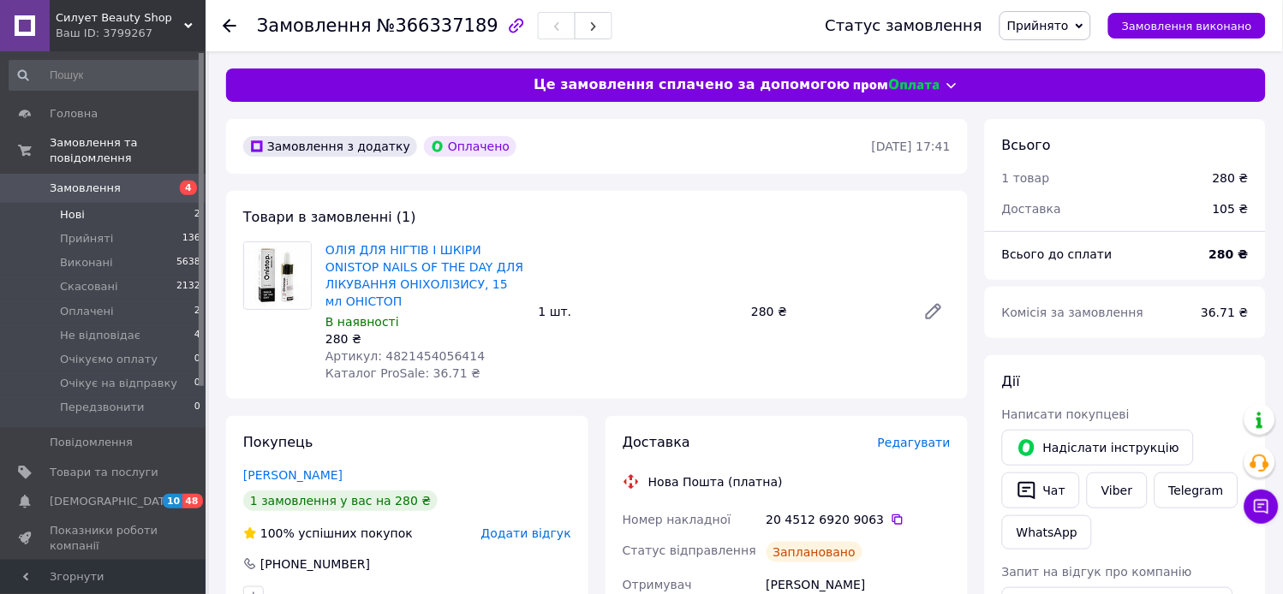
click at [89, 203] on li "Нові 2" at bounding box center [105, 215] width 211 height 24
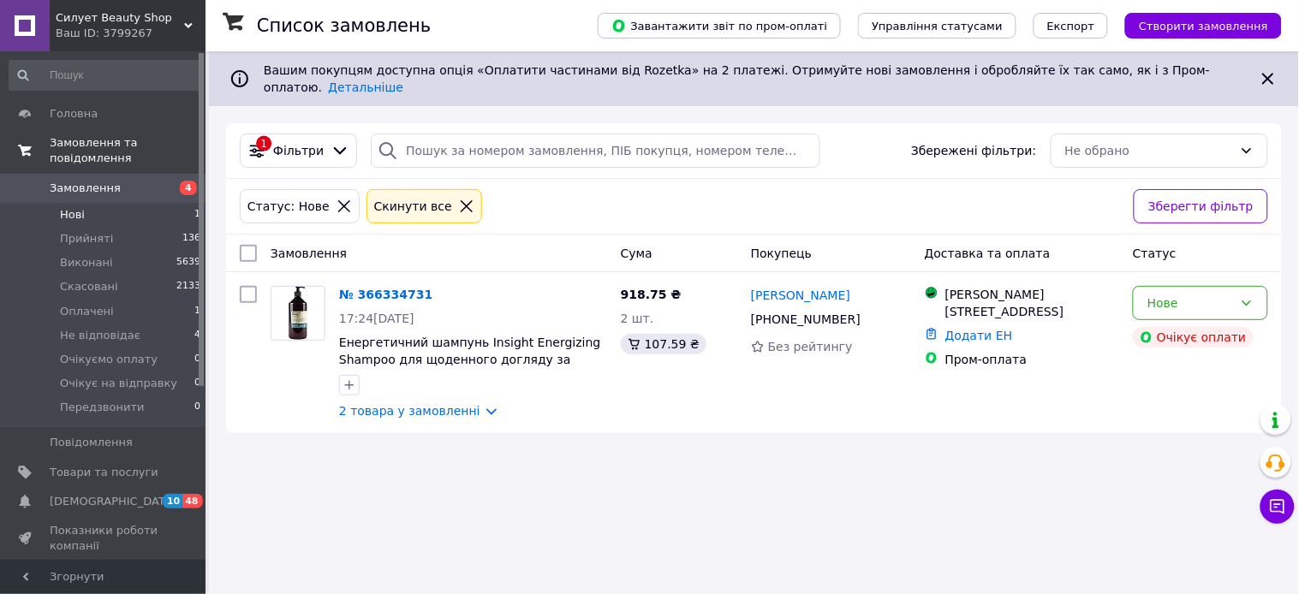
click at [92, 131] on link "Замовлення та повідомлення" at bounding box center [105, 150] width 211 height 45
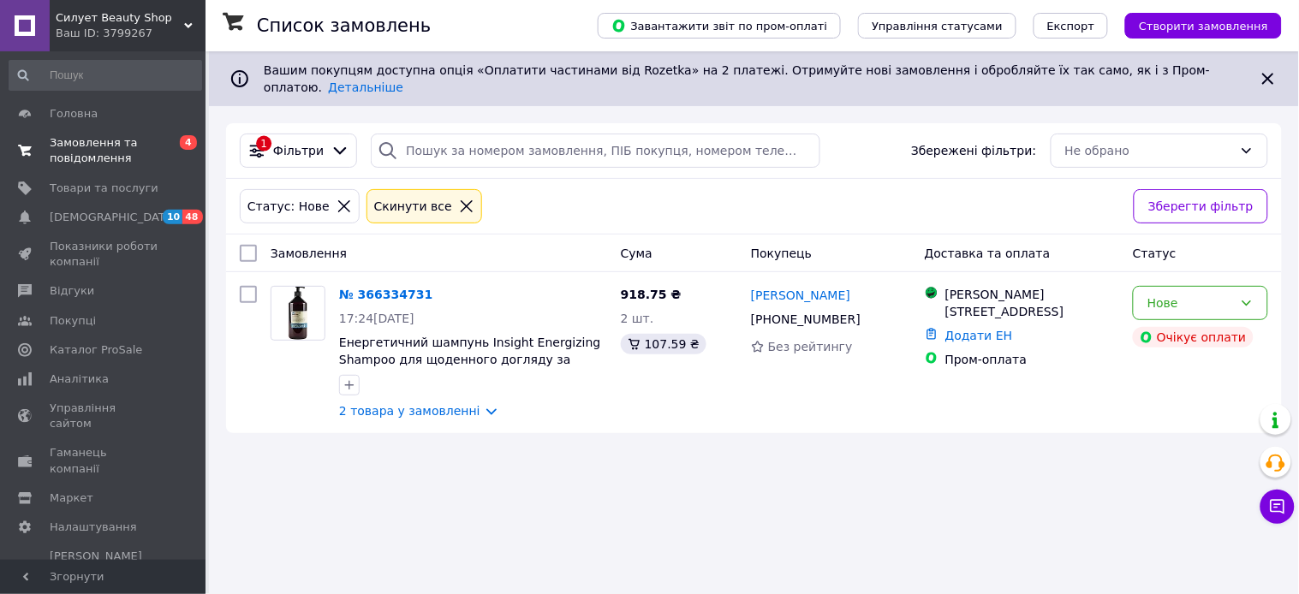
click at [77, 138] on span "Замовлення та повідомлення" at bounding box center [104, 150] width 109 height 31
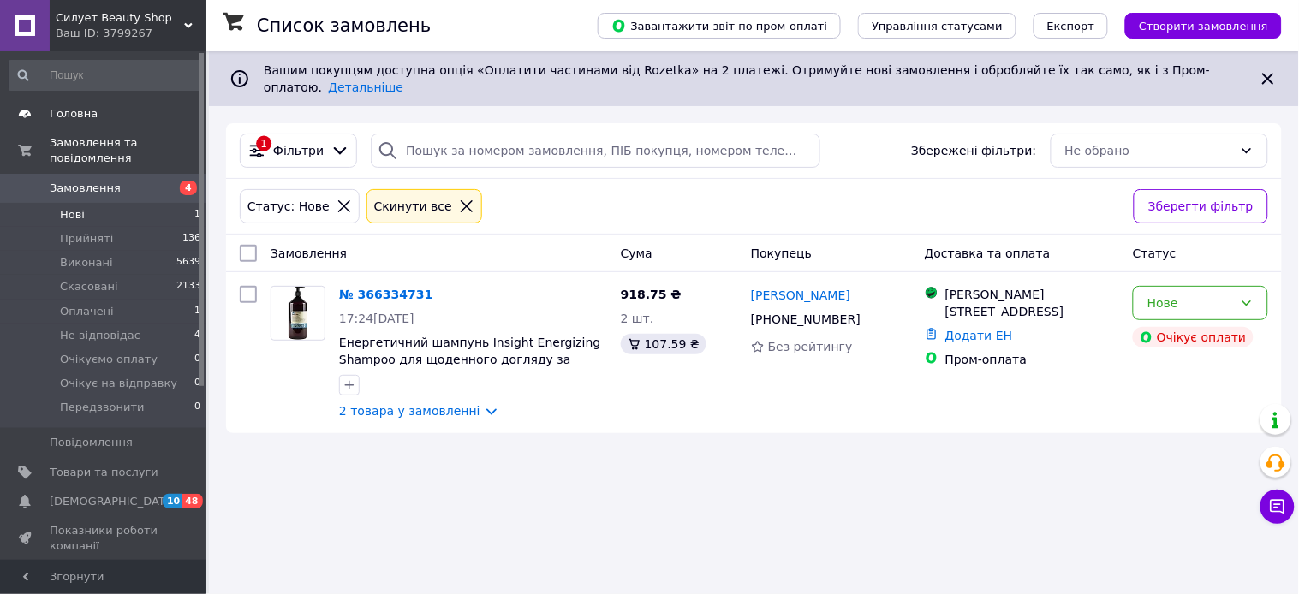
click at [65, 107] on span "Головна" at bounding box center [74, 113] width 48 height 15
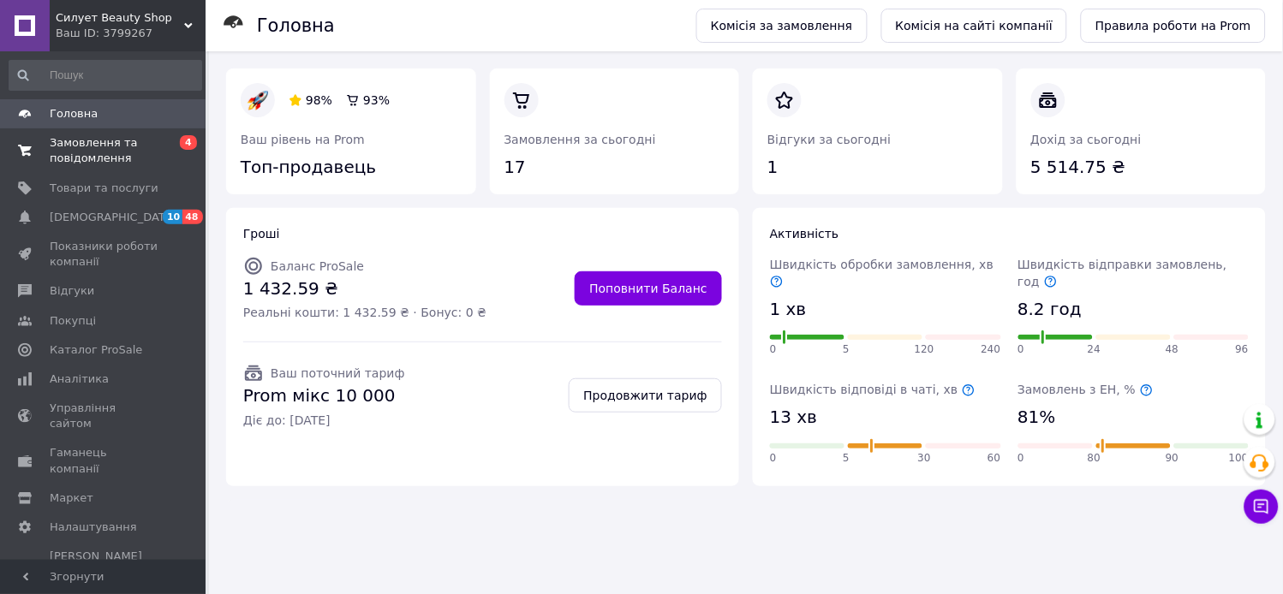
click at [103, 152] on span "Замовлення та повідомлення" at bounding box center [104, 150] width 109 height 31
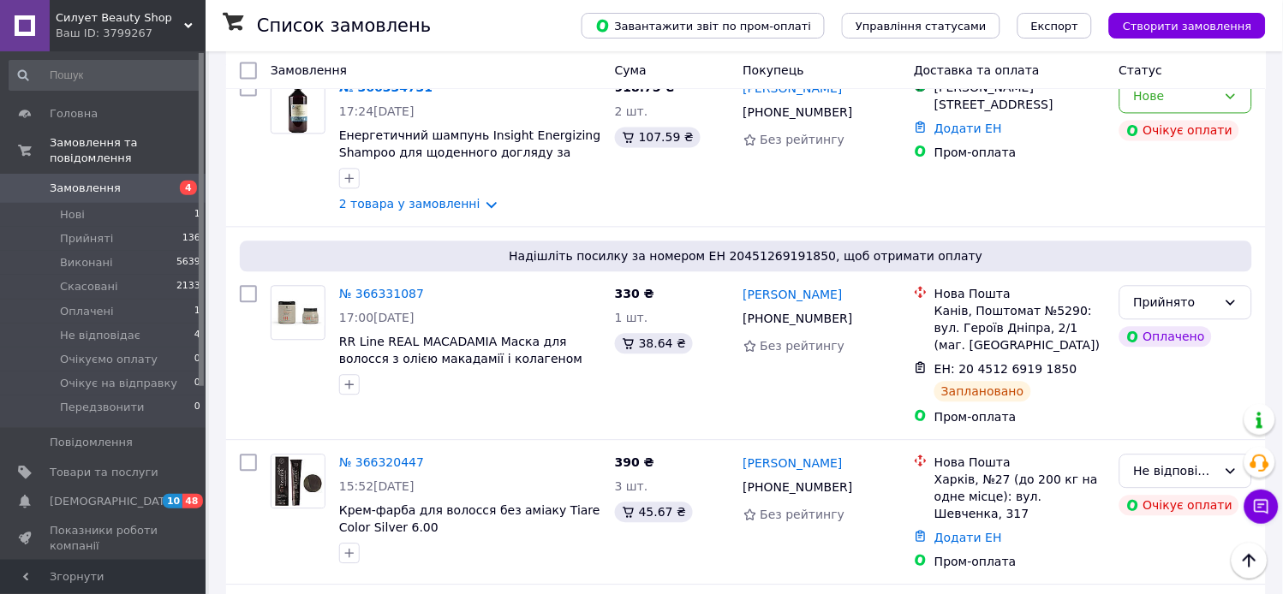
scroll to position [760, 0]
